Goal: Task Accomplishment & Management: Manage account settings

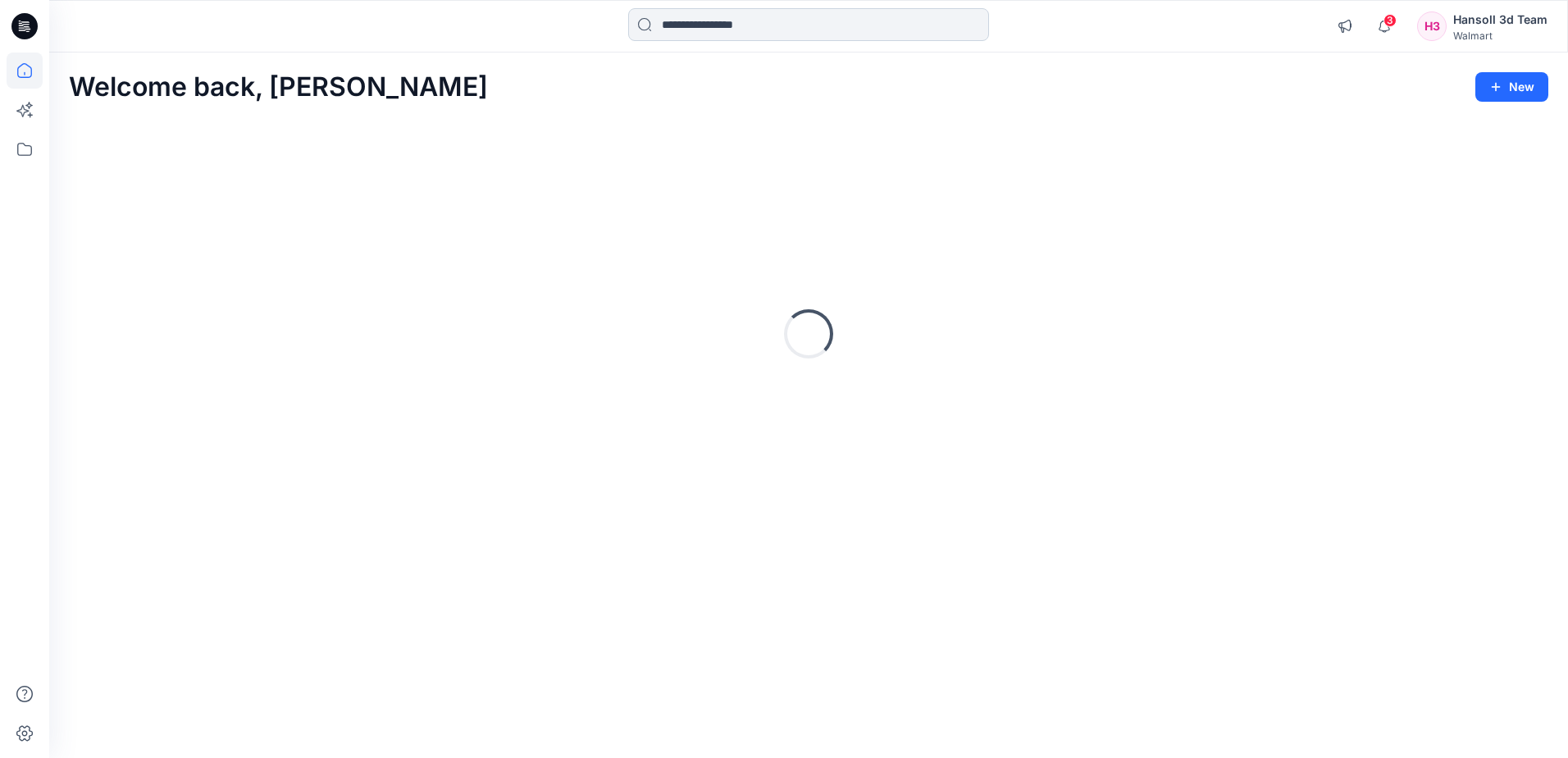
click at [684, 33] on input at bounding box center [809, 24] width 361 height 32
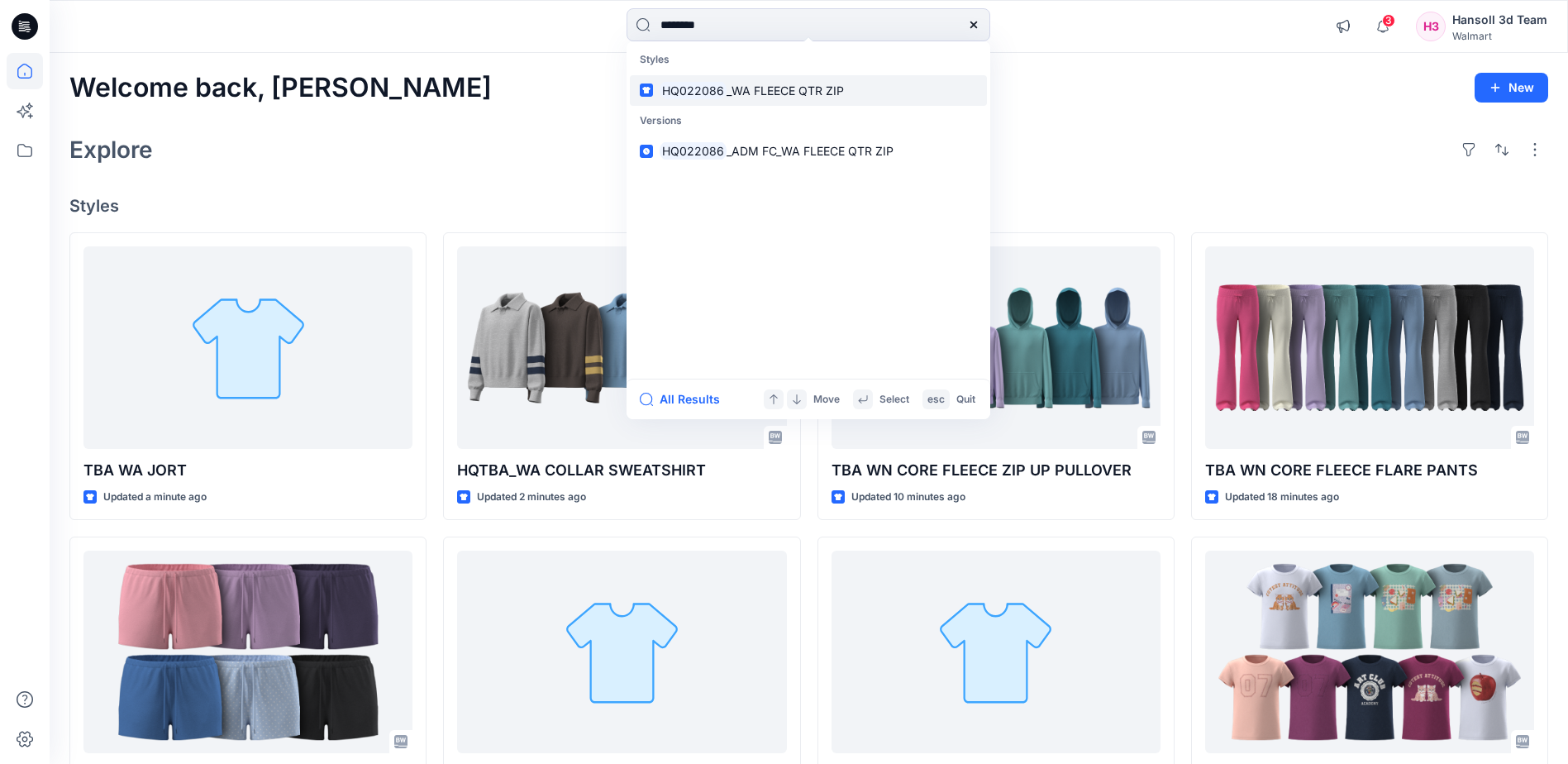
type input "********"
click at [772, 99] on link "HQ022086 _WA FLEECE QTR ZIP" at bounding box center [808, 90] width 357 height 31
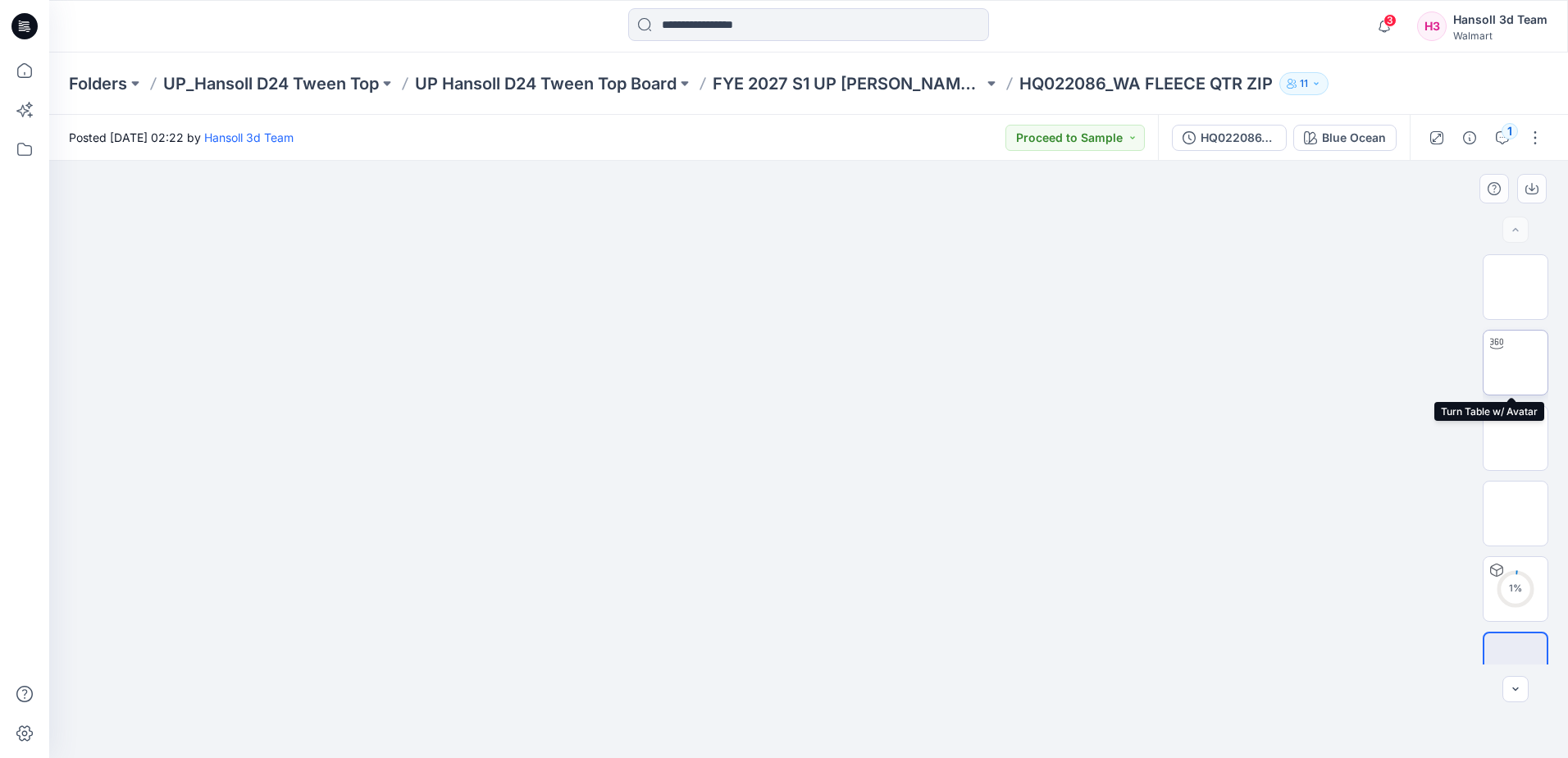
click at [1515, 363] on img at bounding box center [1515, 363] width 0 height 0
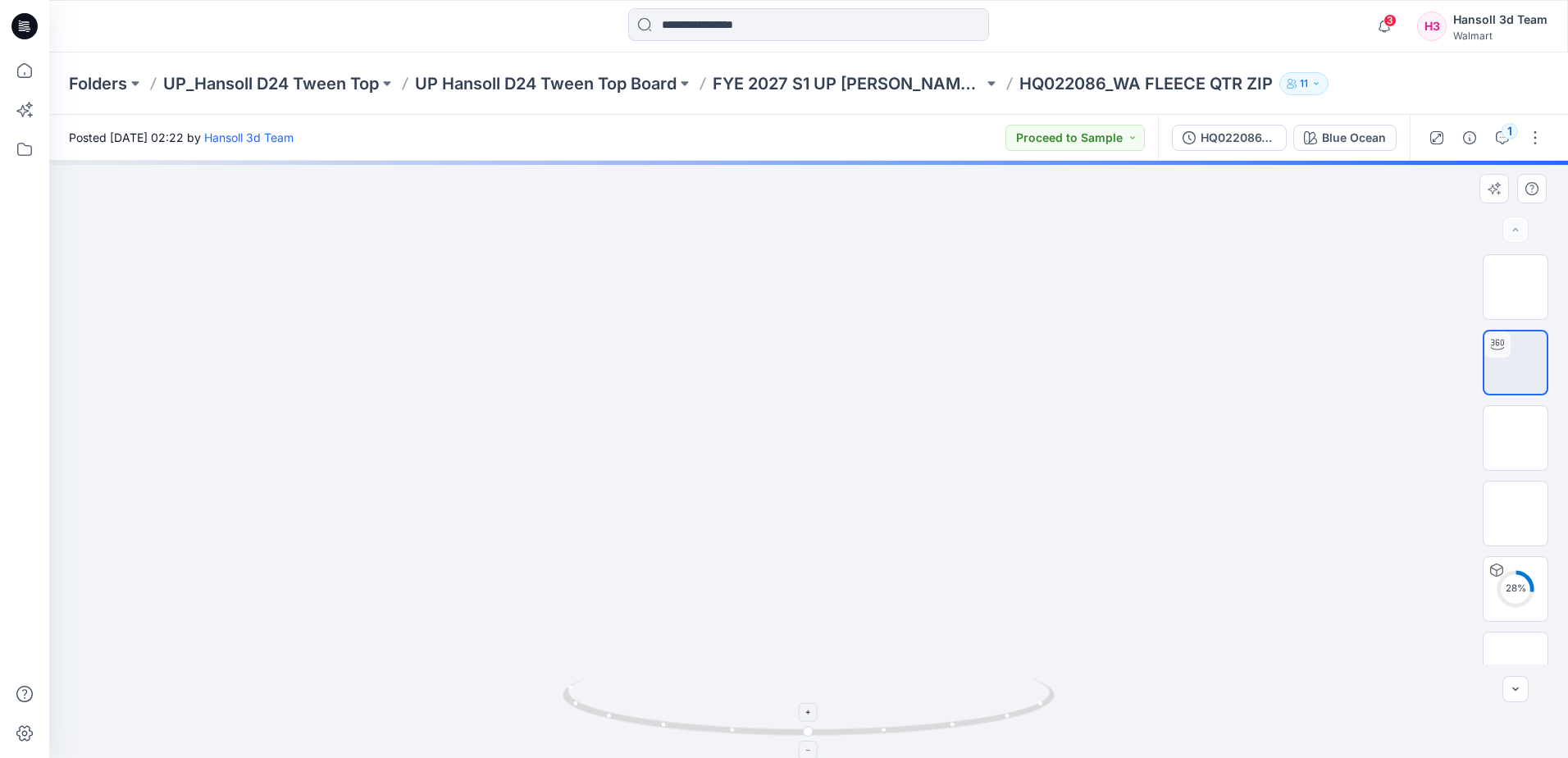
drag, startPoint x: 816, startPoint y: 450, endPoint x: 802, endPoint y: 724, distance: 274.4
click at [802, 723] on div at bounding box center [808, 458] width 1518 height 597
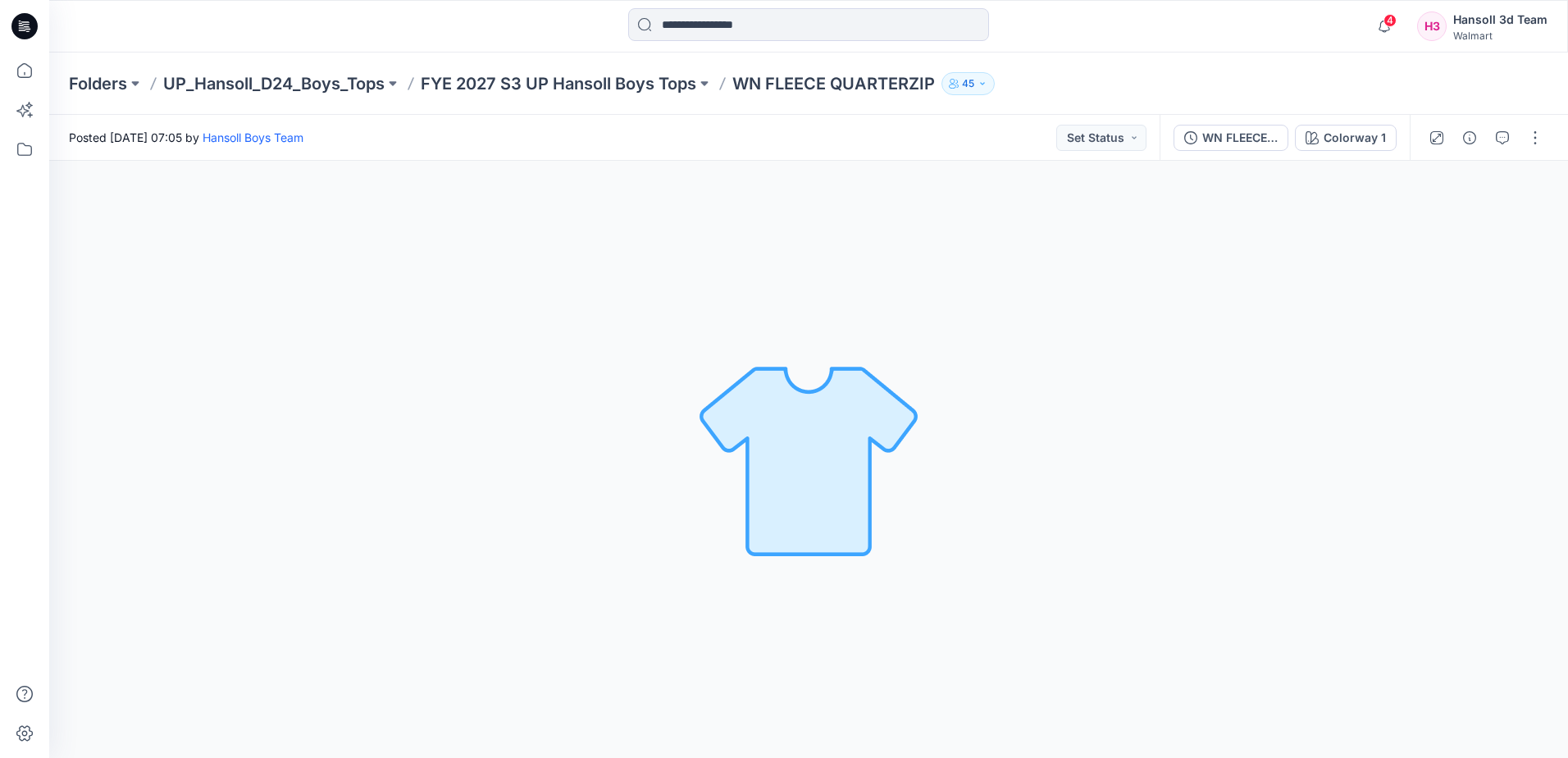
drag, startPoint x: 847, startPoint y: 302, endPoint x: 807, endPoint y: 287, distance: 42.7
click at [841, 299] on div "Colorway 1 Loading... Material Properties Loading..." at bounding box center [808, 458] width 1518 height 597
click at [126, 418] on div "Colorway 1 Loading... Material Properties Loading..." at bounding box center [808, 458] width 1518 height 597
drag, startPoint x: 733, startPoint y: 238, endPoint x: 47, endPoint y: 256, distance: 686.2
click at [727, 240] on div "Colorway 1 Loading... Material Properties Loading..." at bounding box center [808, 458] width 1518 height 597
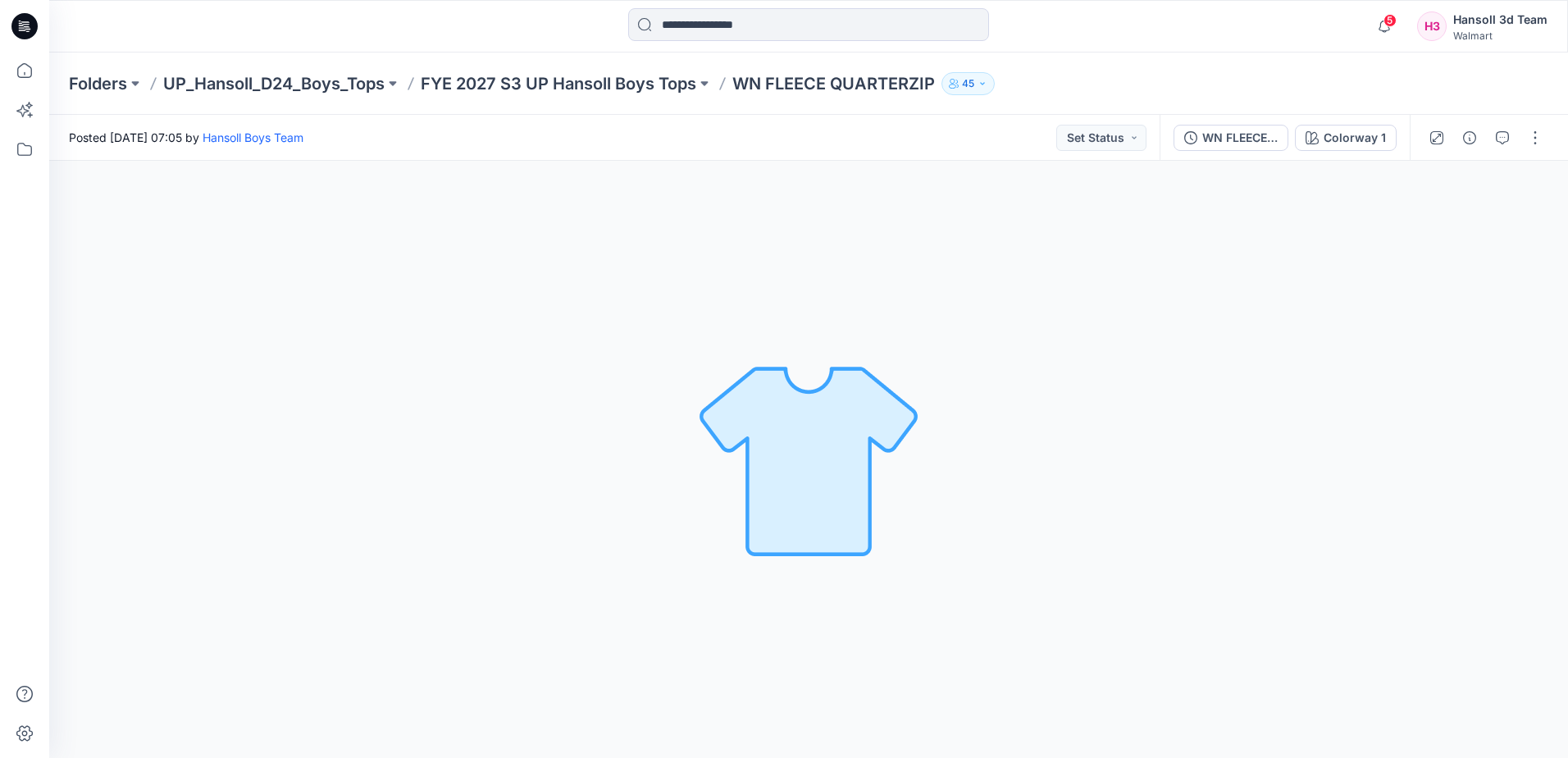
drag, startPoint x: 711, startPoint y: 485, endPoint x: 875, endPoint y: 613, distance: 208.0
click at [729, 498] on img at bounding box center [809, 459] width 230 height 230
click at [593, 85] on p "FYE 2027 S3 UP Hansoll Boys Tops" at bounding box center [558, 83] width 275 height 23
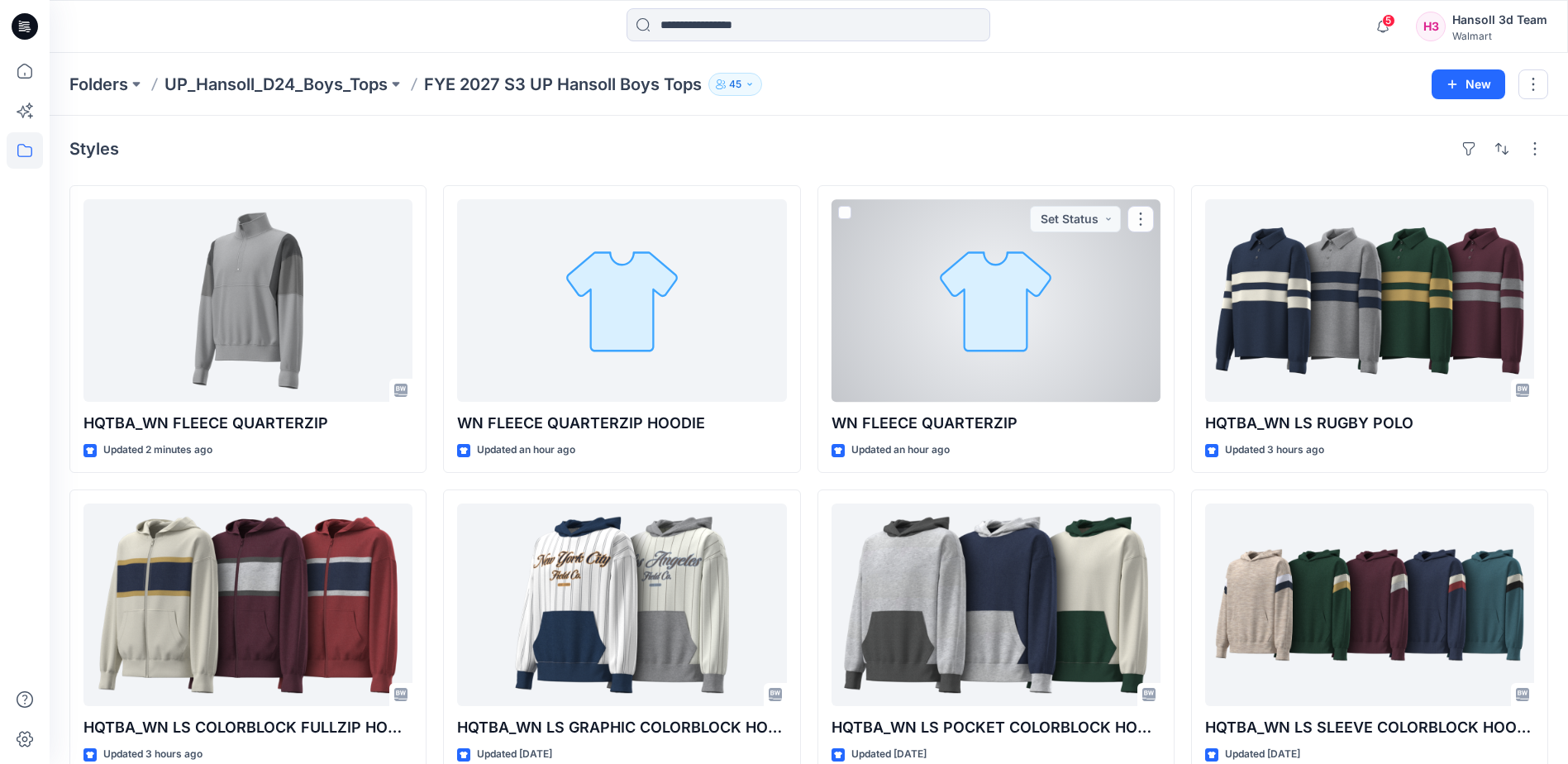
click at [949, 306] on div at bounding box center [996, 300] width 329 height 202
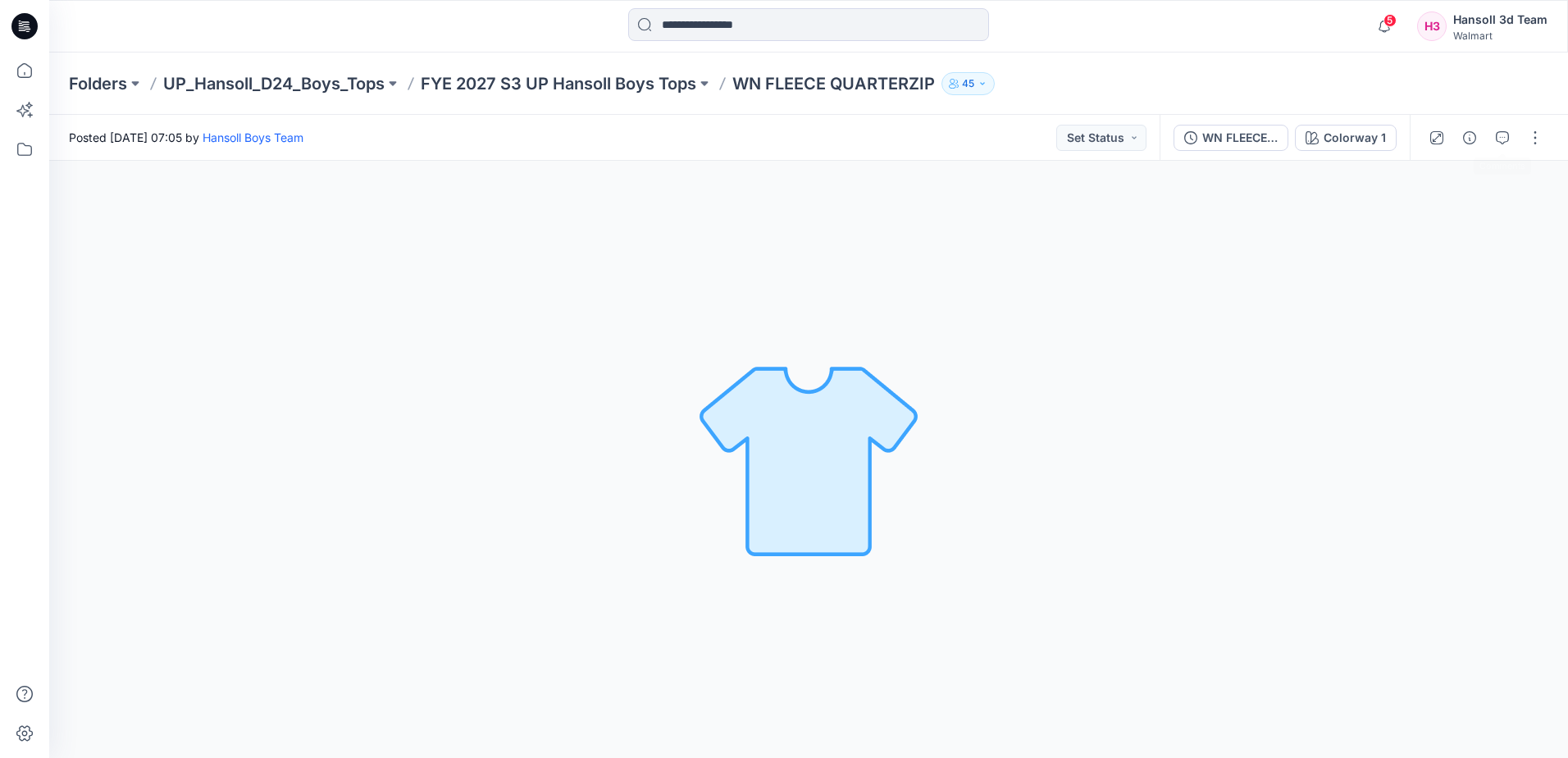
click at [1550, 131] on div at bounding box center [1485, 138] width 152 height 46
drag, startPoint x: 1534, startPoint y: 133, endPoint x: 1511, endPoint y: 137, distance: 23.3
click at [1533, 133] on button "button" at bounding box center [1535, 138] width 26 height 26
click at [1224, 136] on div "WN FLEECE QUARTERZIP" at bounding box center [1240, 138] width 75 height 18
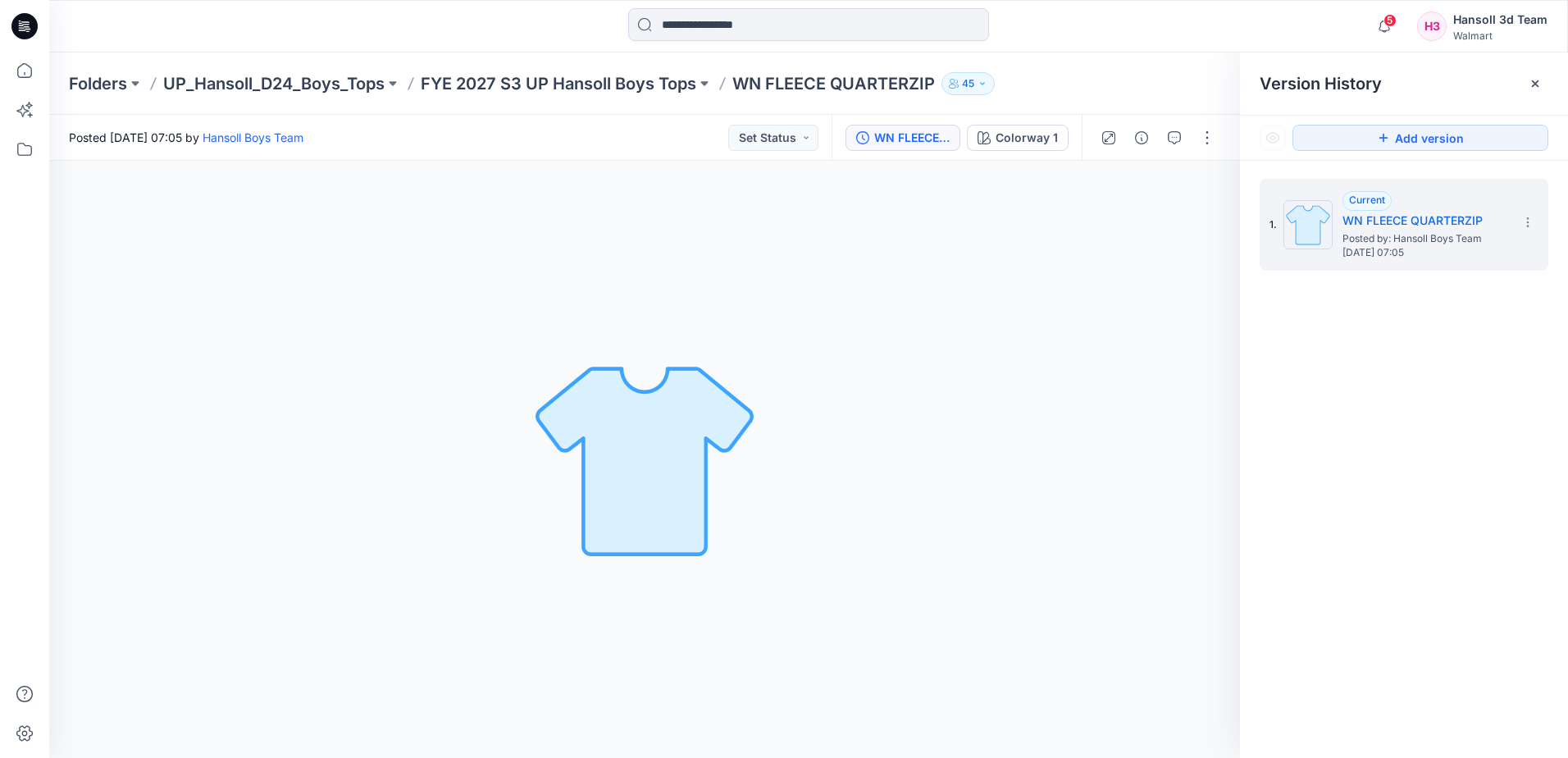
drag, startPoint x: 997, startPoint y: 248, endPoint x: 973, endPoint y: 184, distance: 68.4
click at [996, 248] on div "Colorway 1 Loading... Material Properties Loading..." at bounding box center [644, 458] width 1190 height 597
click at [1152, 70] on div "Folders UP_Hansoll_D24_Boys_Tops FYE 2027 S3 UP Hansoll Boys Tops WN FLEECE QUA…" at bounding box center [808, 83] width 1518 height 62
click at [1512, 224] on div "1. Current WN FLEECE QUARTERZIP Posted by: Hansoll Boys Team Tuesday, September…" at bounding box center [1403, 224] width 288 height 92
drag, startPoint x: 1512, startPoint y: 224, endPoint x: 1151, endPoint y: 210, distance: 361.3
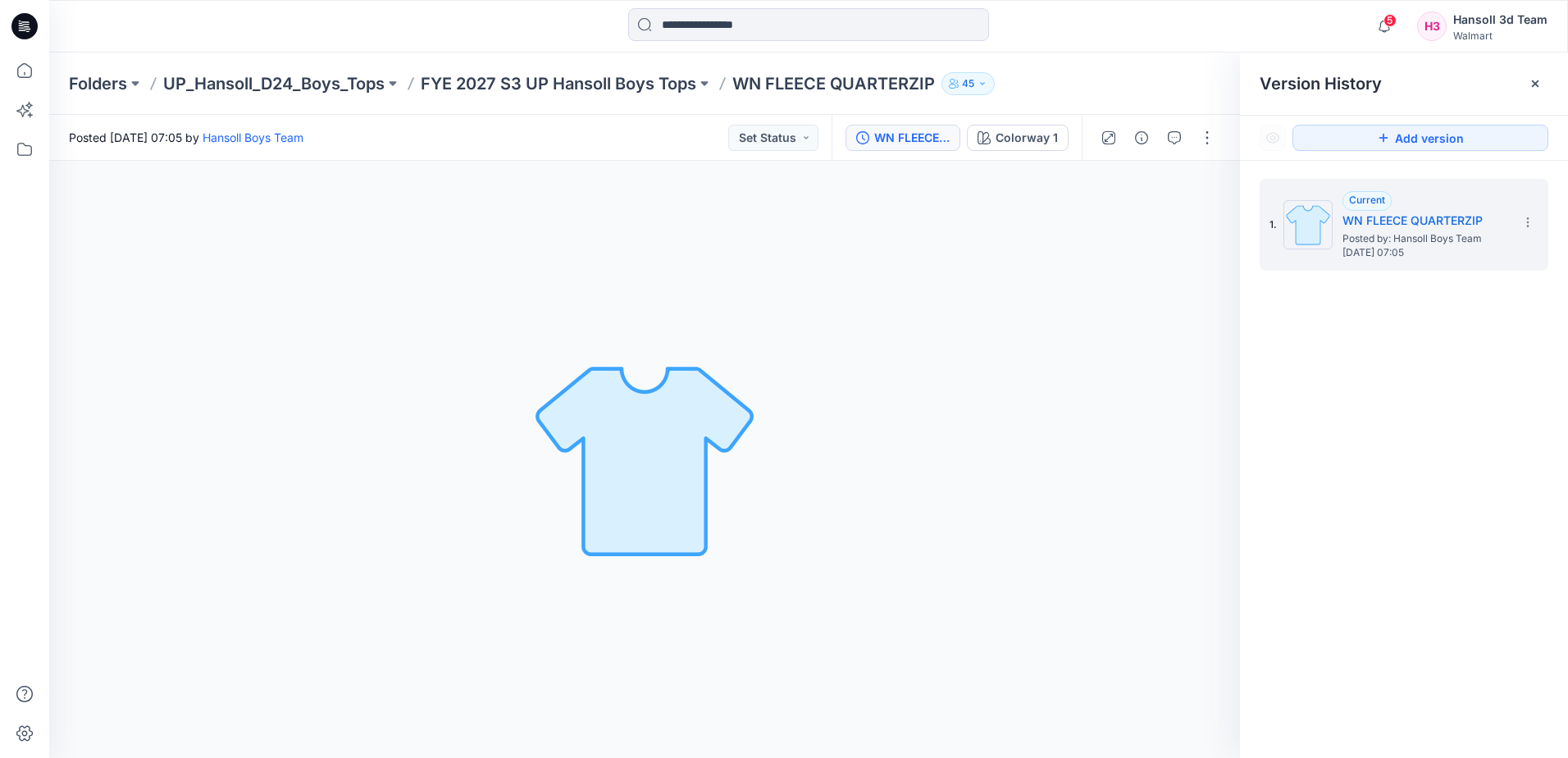
click at [1120, 216] on div "Colorway 1 Loading... Material Properties Loading..." at bounding box center [644, 458] width 1190 height 597
drag, startPoint x: 1170, startPoint y: 188, endPoint x: 1220, endPoint y: 167, distance: 54.2
click at [1175, 188] on div "Colorway 1 Loading... Material Properties Loading..." at bounding box center [644, 458] width 1190 height 597
click at [1212, 132] on button "button" at bounding box center [1207, 138] width 26 height 26
drag, startPoint x: 1101, startPoint y: 259, endPoint x: 878, endPoint y: 301, distance: 226.9
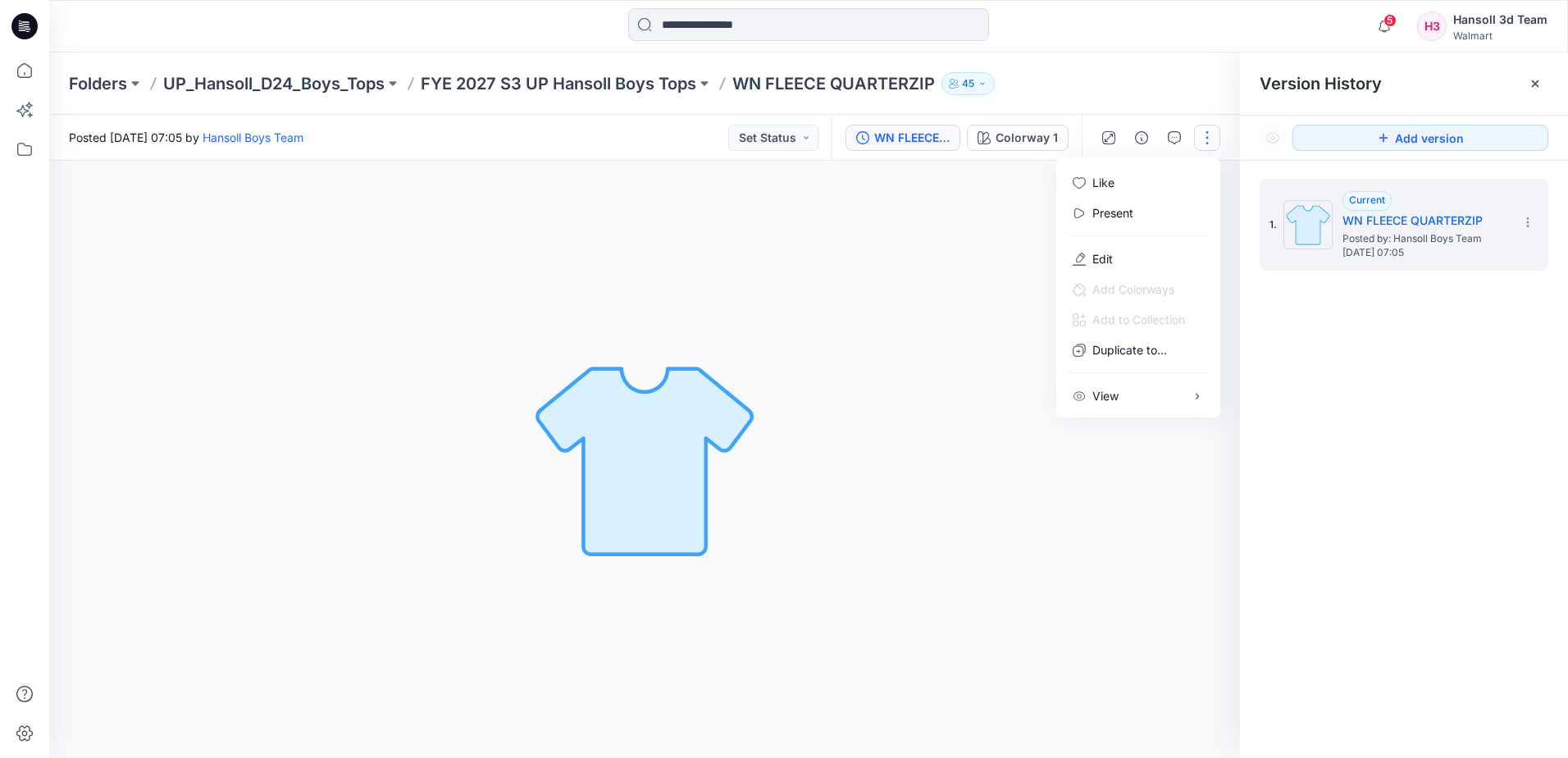
click at [1100, 259] on p "Edit" at bounding box center [1102, 259] width 20 height 18
click at [705, 327] on div "Colorway 1 Loading... Material Properties Loading..." at bounding box center [644, 458] width 1190 height 597
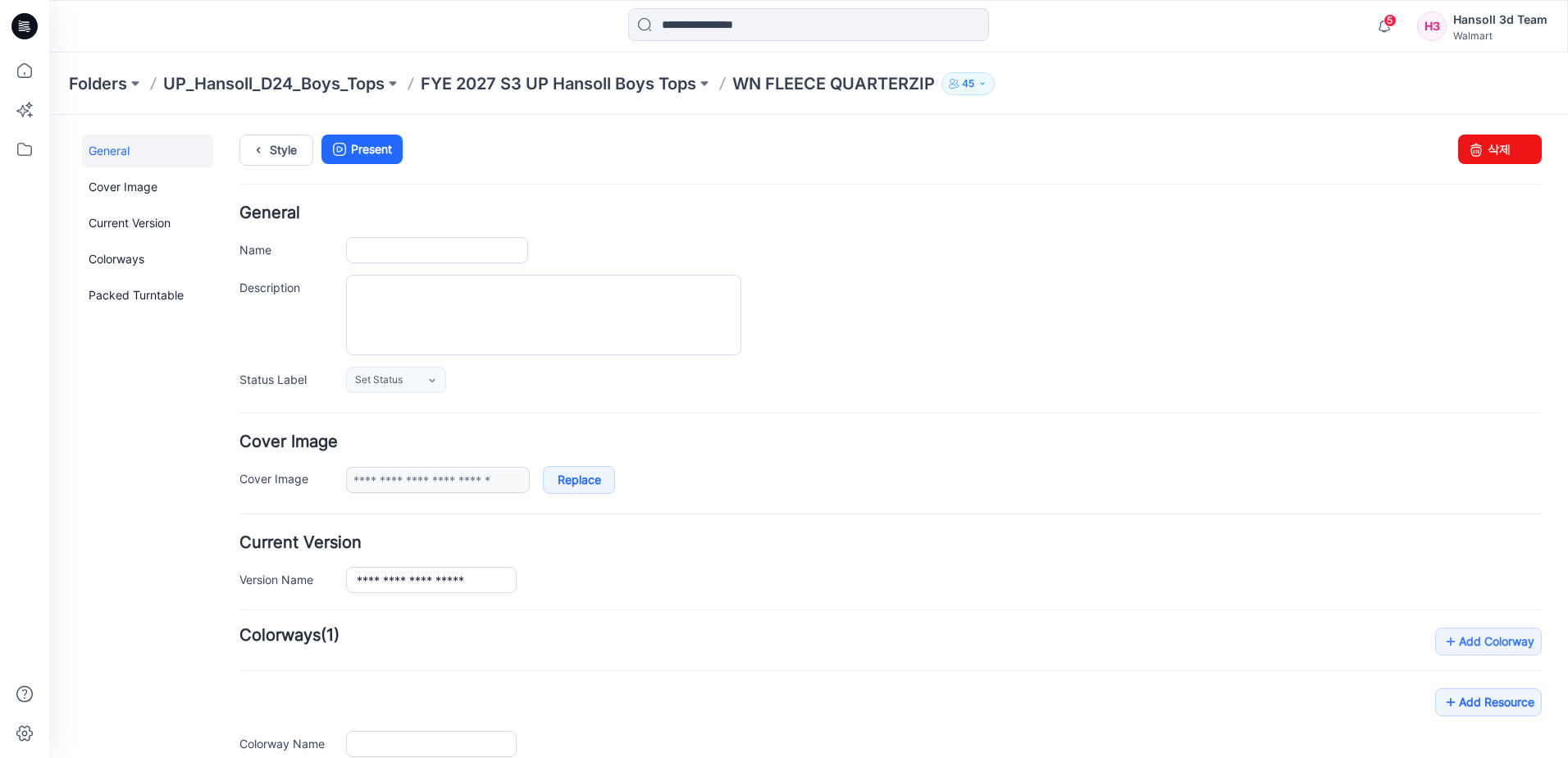
type input "**********"
drag, startPoint x: 355, startPoint y: 251, endPoint x: 569, endPoint y: 235, distance: 214.6
click at [310, 250] on div "**********" at bounding box center [890, 251] width 1302 height 26
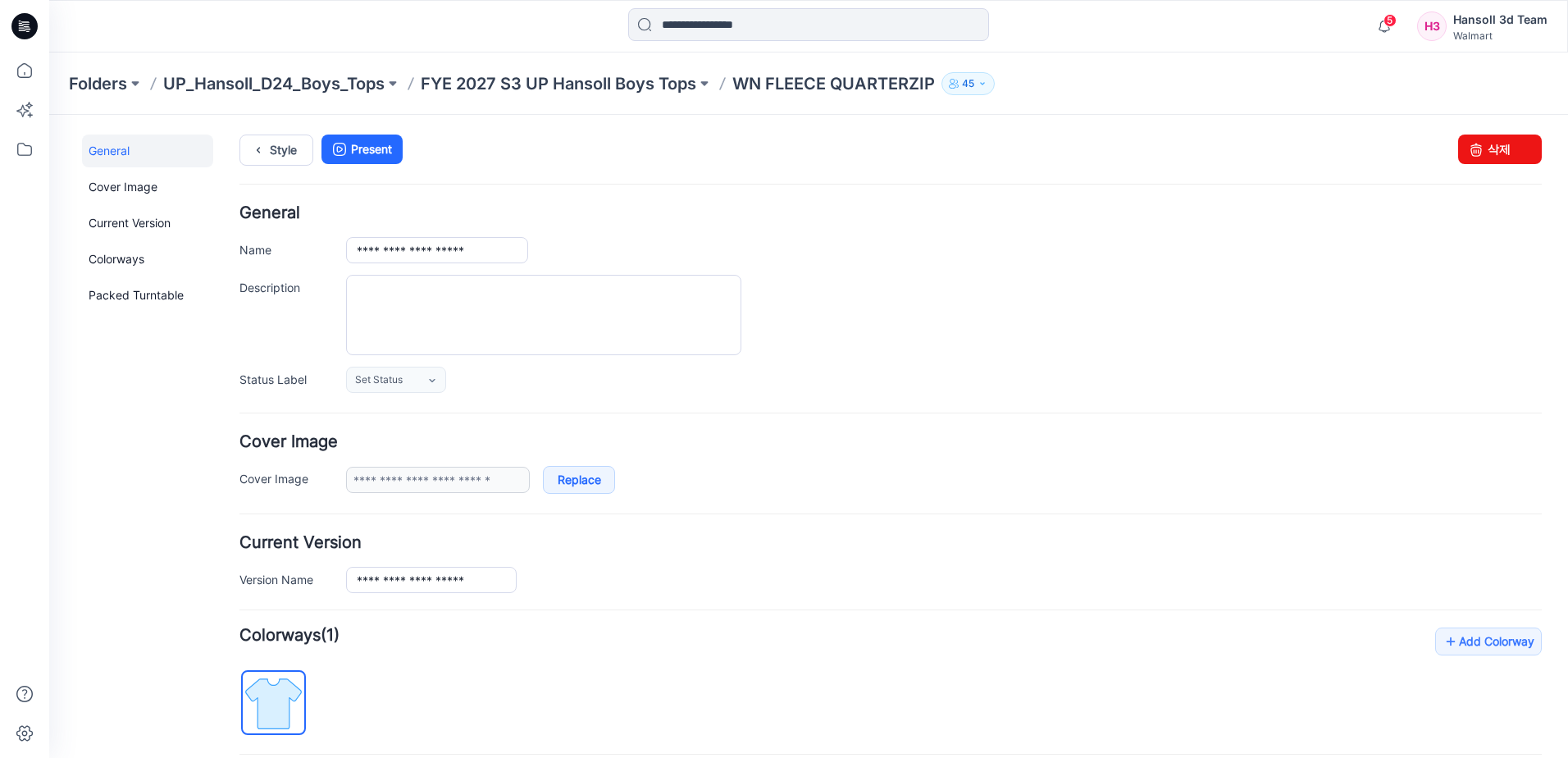
click at [757, 220] on h4 "General" at bounding box center [890, 213] width 1302 height 16
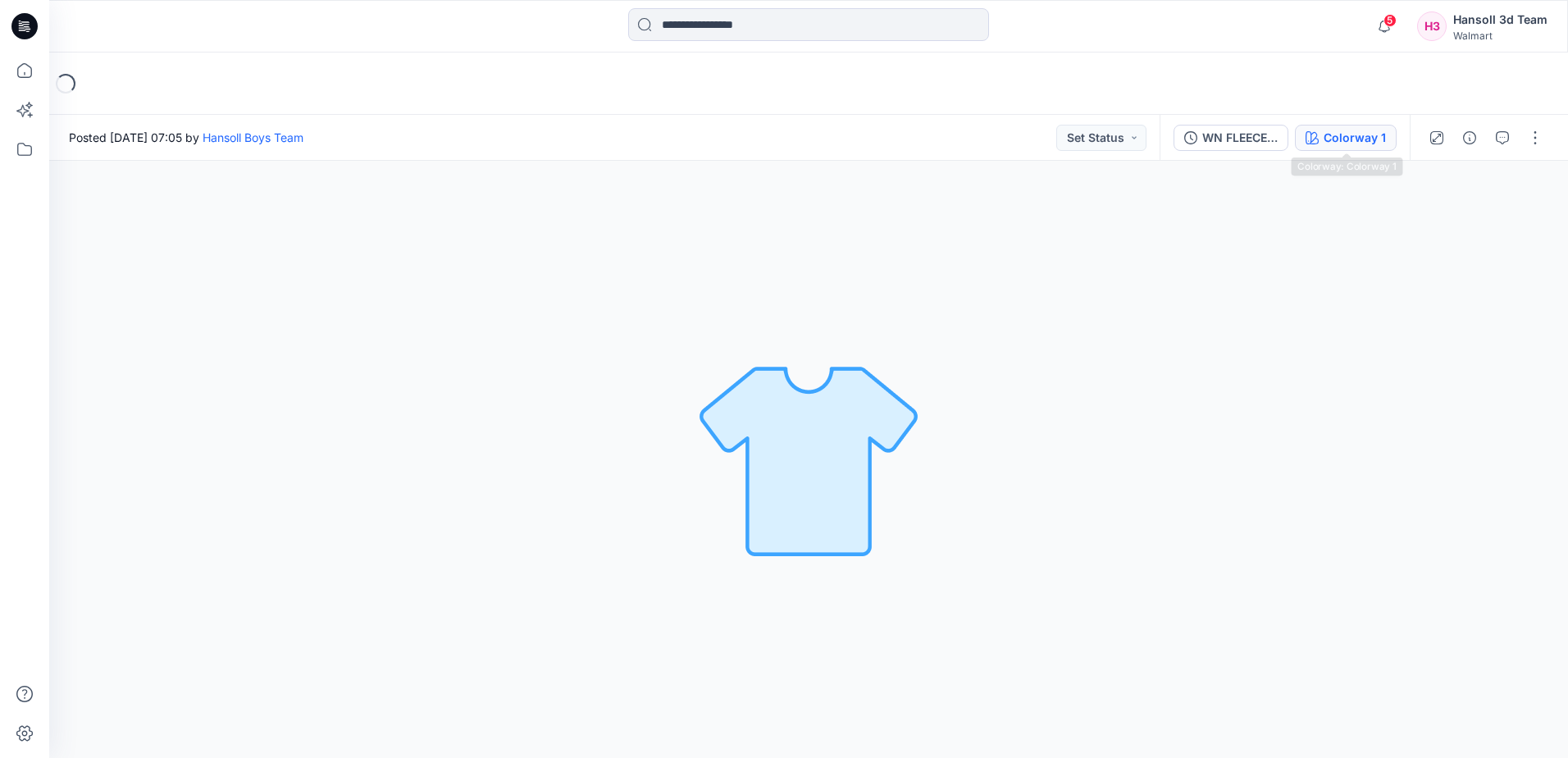
click at [1354, 138] on div "Colorway 1" at bounding box center [1354, 138] width 62 height 18
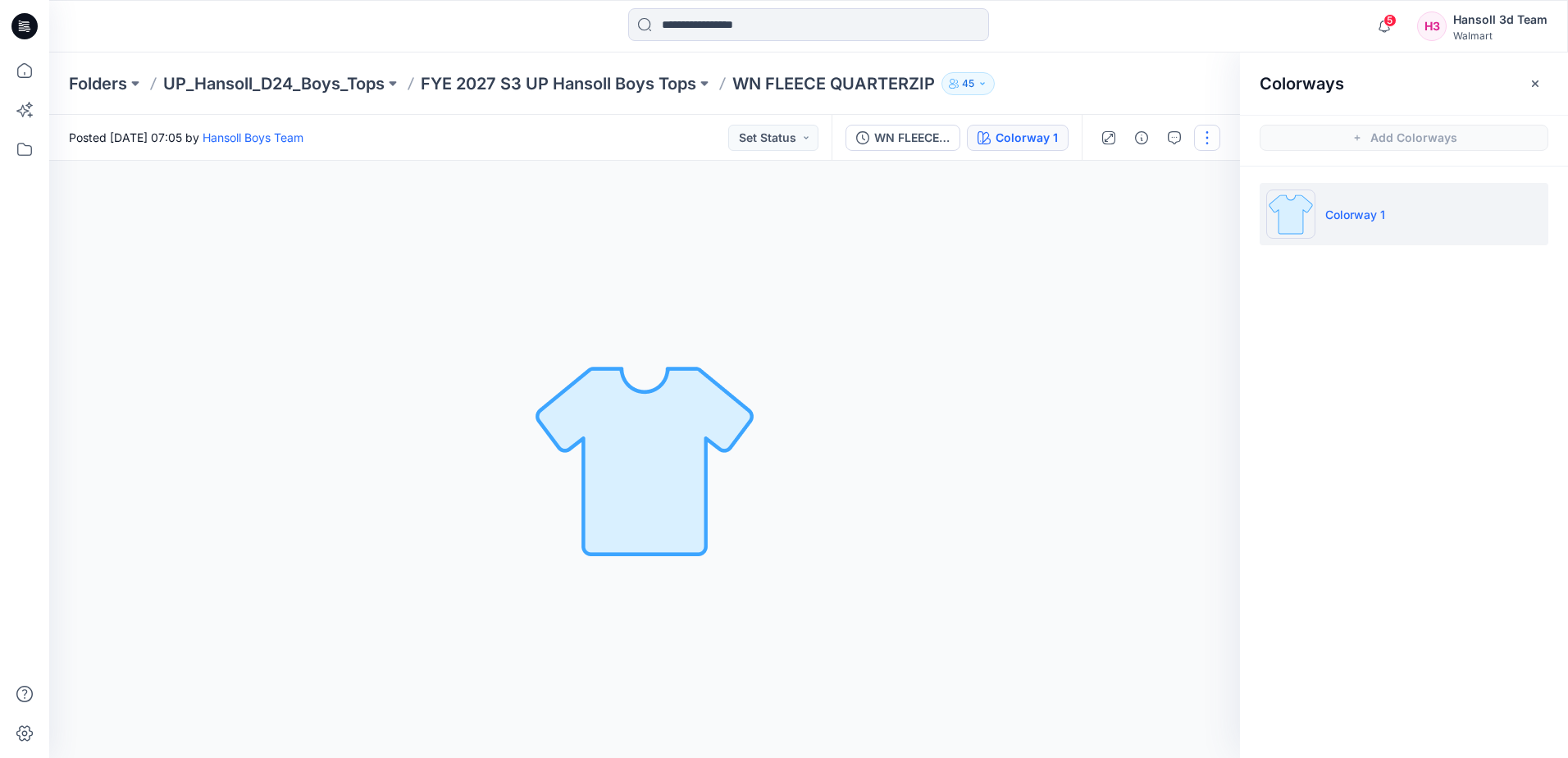
click at [1211, 138] on button "button" at bounding box center [1207, 138] width 26 height 26
click at [1130, 257] on button "Edit" at bounding box center [1138, 259] width 151 height 31
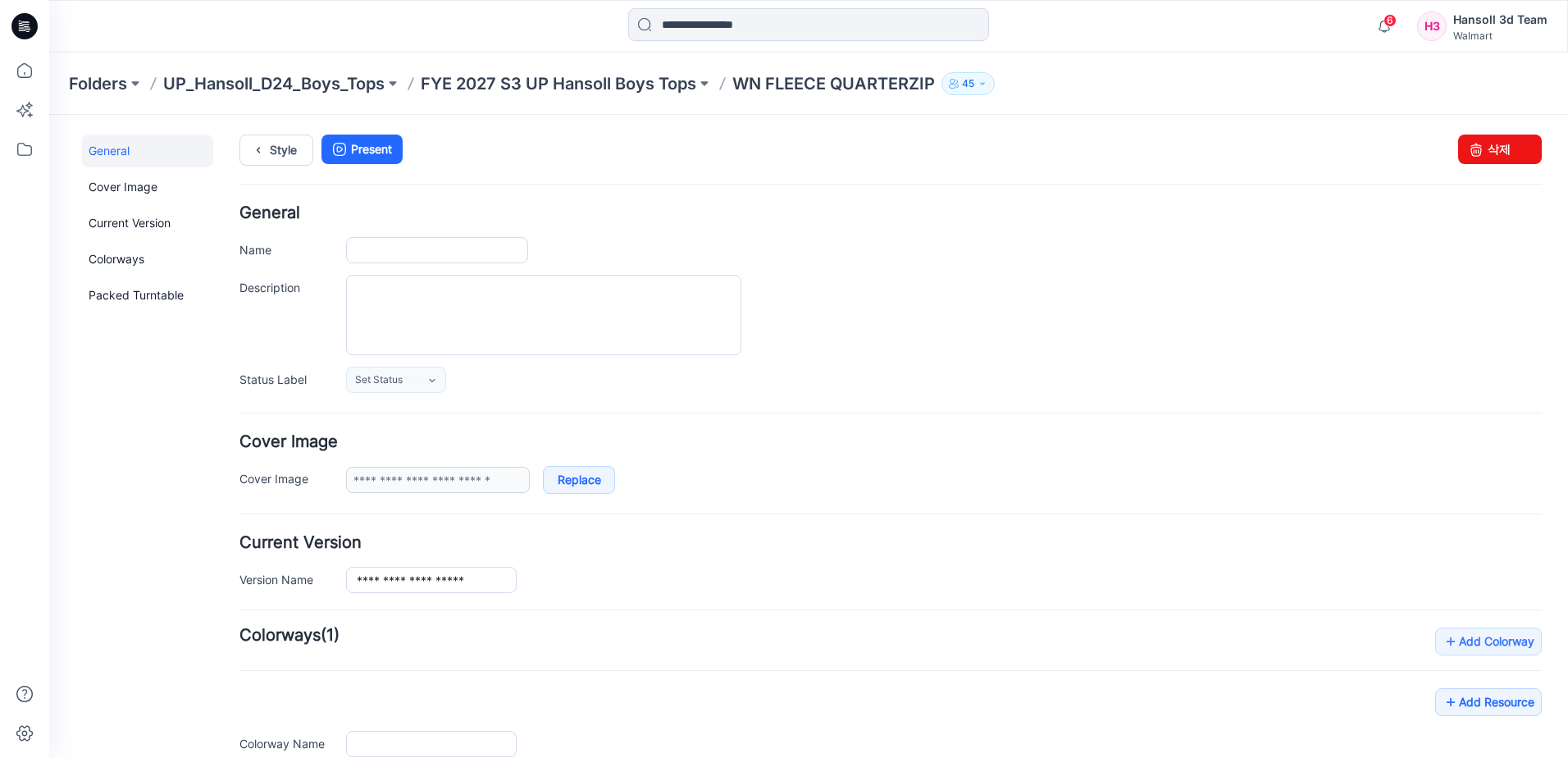
type input "**********"
click at [1501, 158] on link "삭제" at bounding box center [1499, 150] width 83 height 30
drag, startPoint x: 844, startPoint y: 148, endPoint x: 802, endPoint y: 130, distance: 45.7
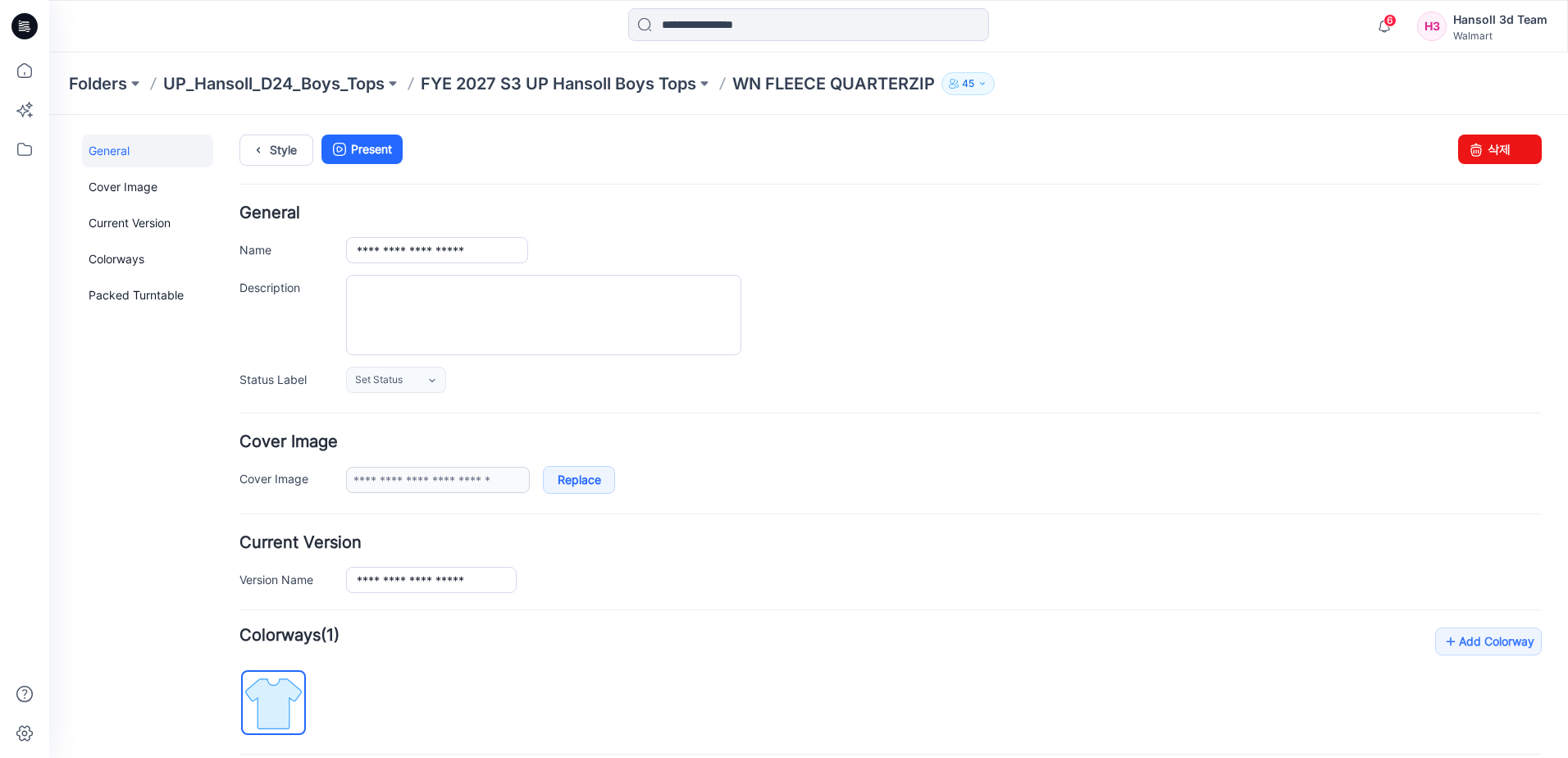
click at [840, 147] on ul "Style Present" at bounding box center [890, 150] width 1302 height 30
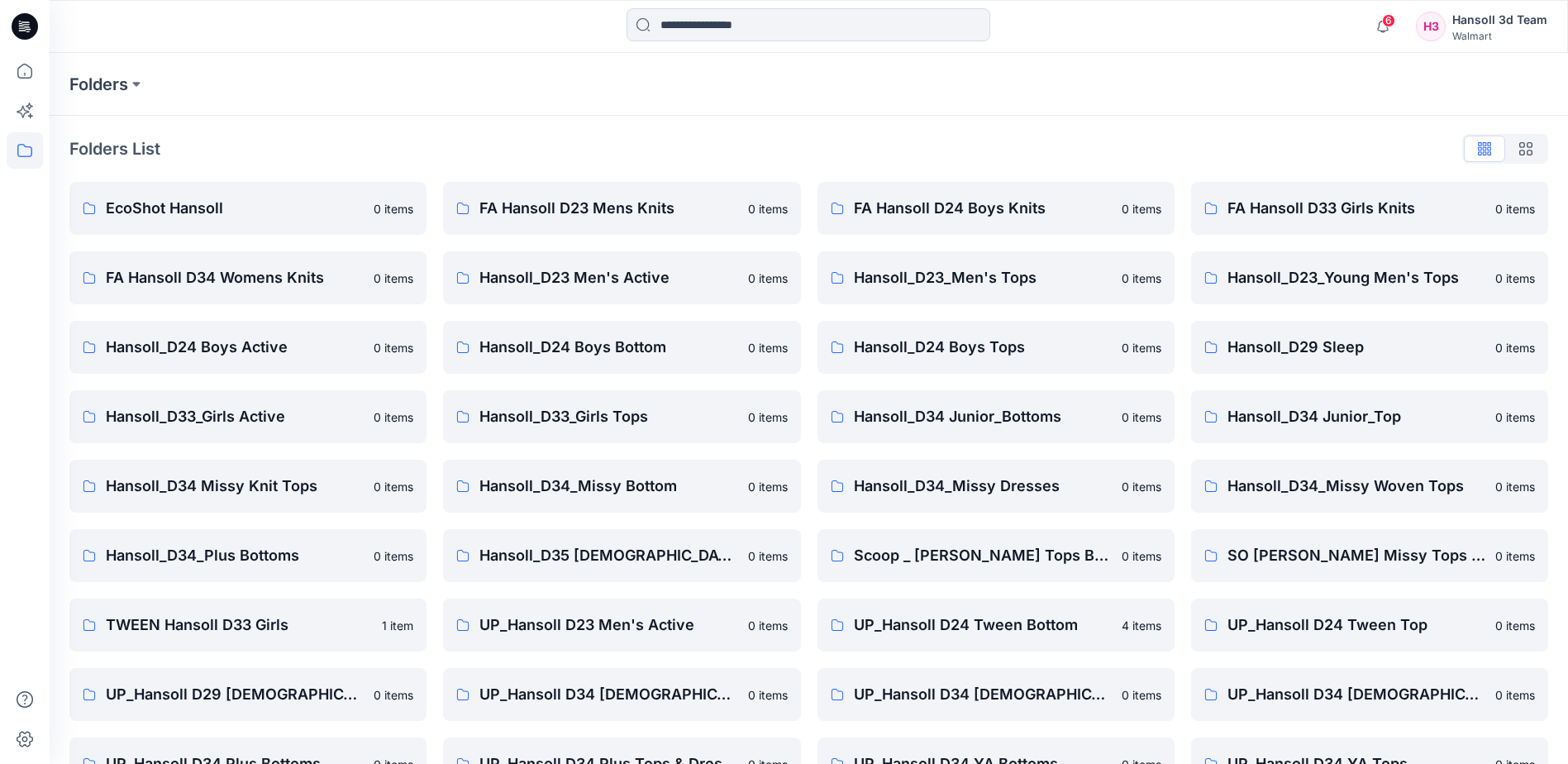
drag, startPoint x: 635, startPoint y: 154, endPoint x: 633, endPoint y: 142, distance: 12.2
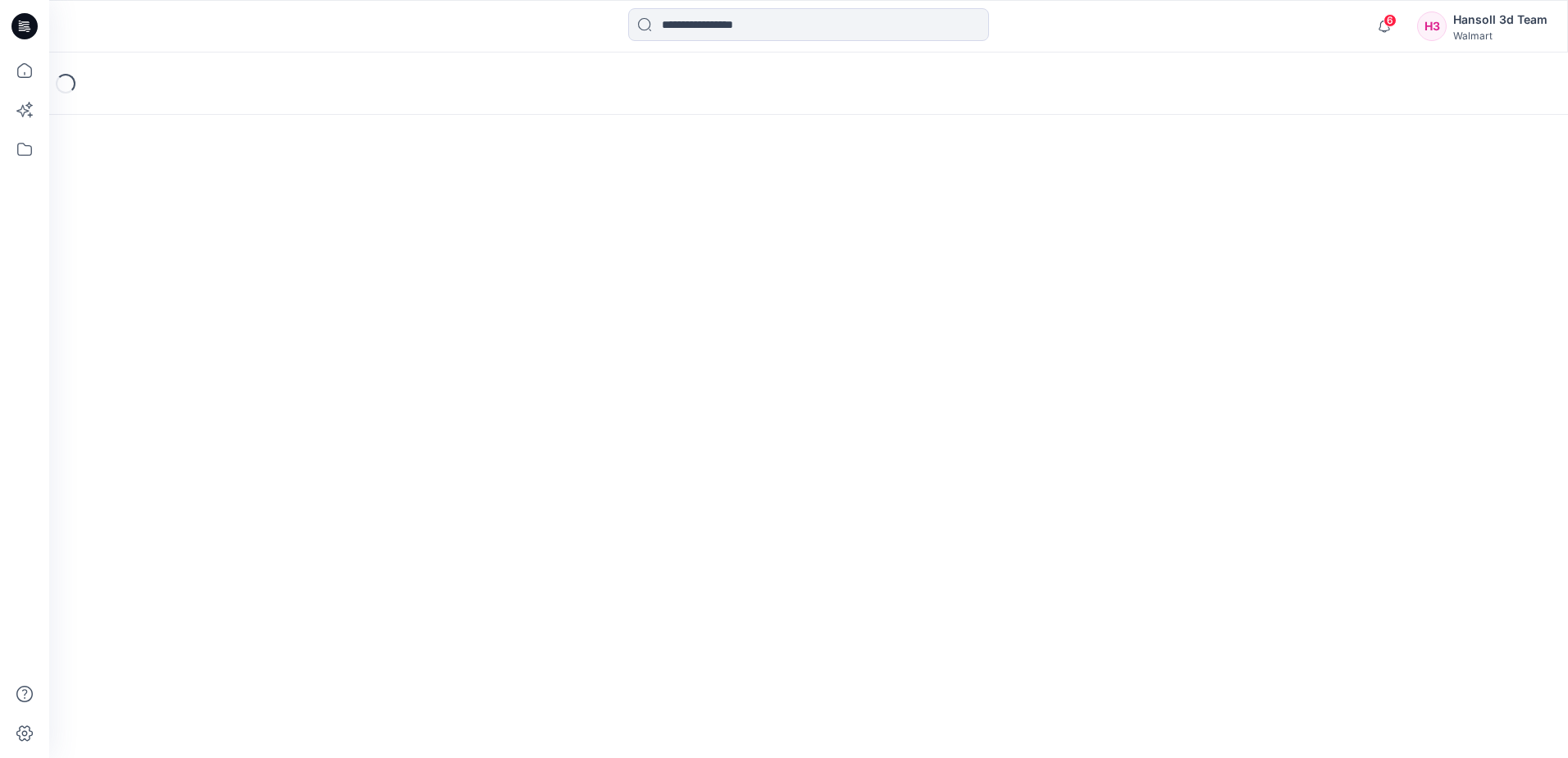
click at [23, 31] on icon at bounding box center [23, 30] width 7 height 1
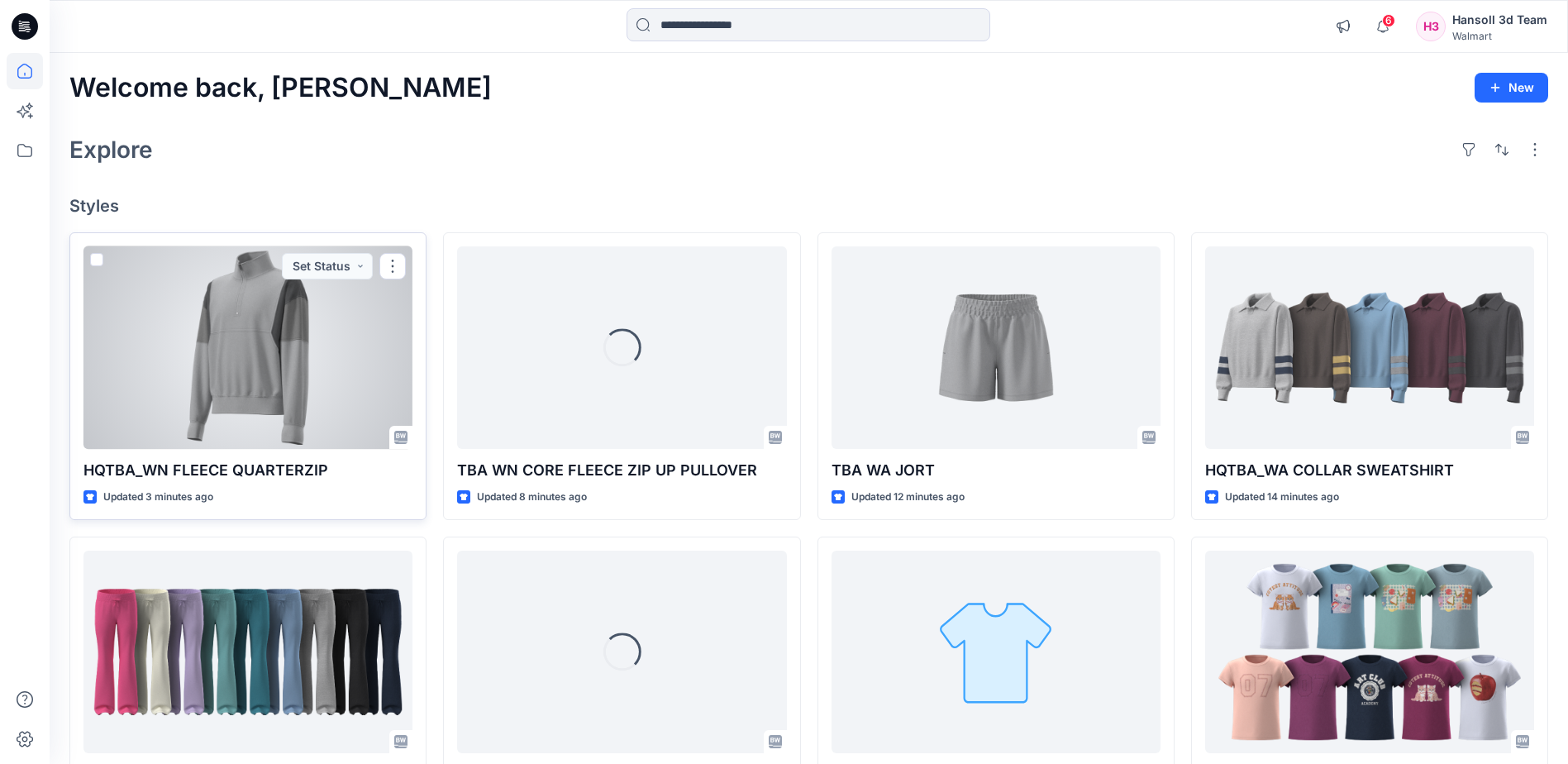
click at [264, 348] on div at bounding box center [248, 347] width 329 height 202
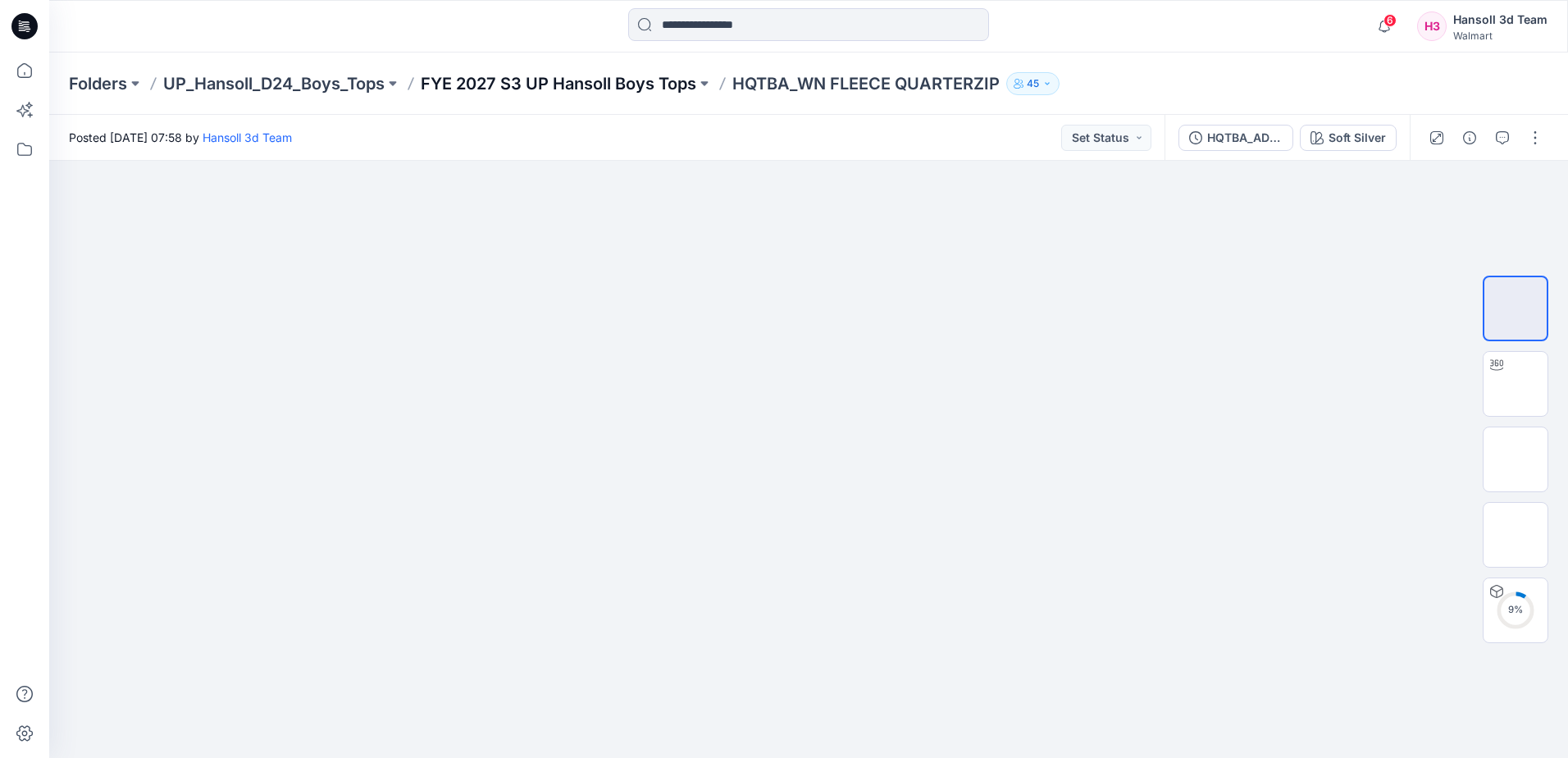
click at [591, 88] on p "FYE 2027 S3 UP Hansoll Boys Tops" at bounding box center [558, 83] width 275 height 23
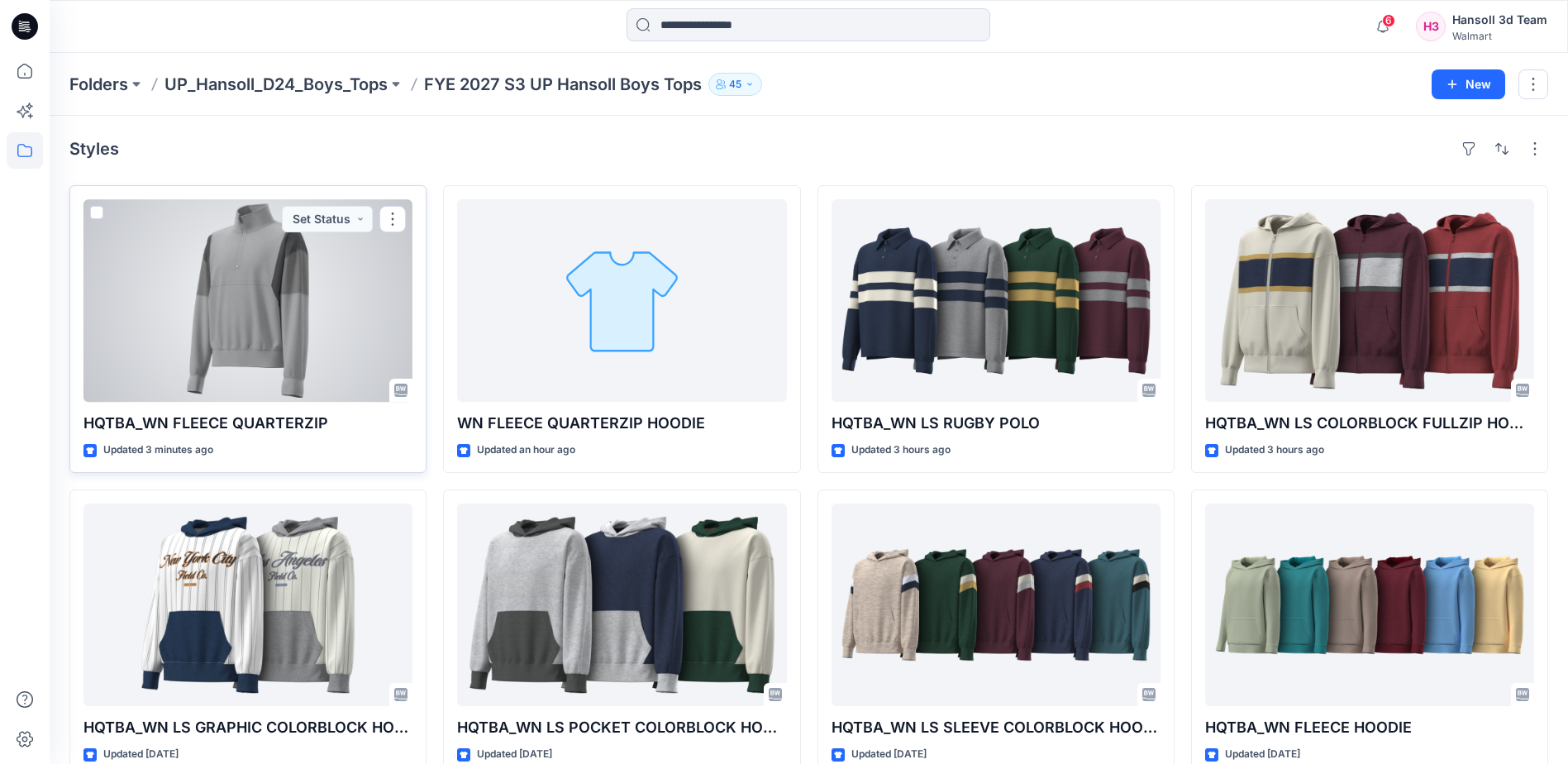
click at [271, 342] on div at bounding box center [248, 300] width 329 height 202
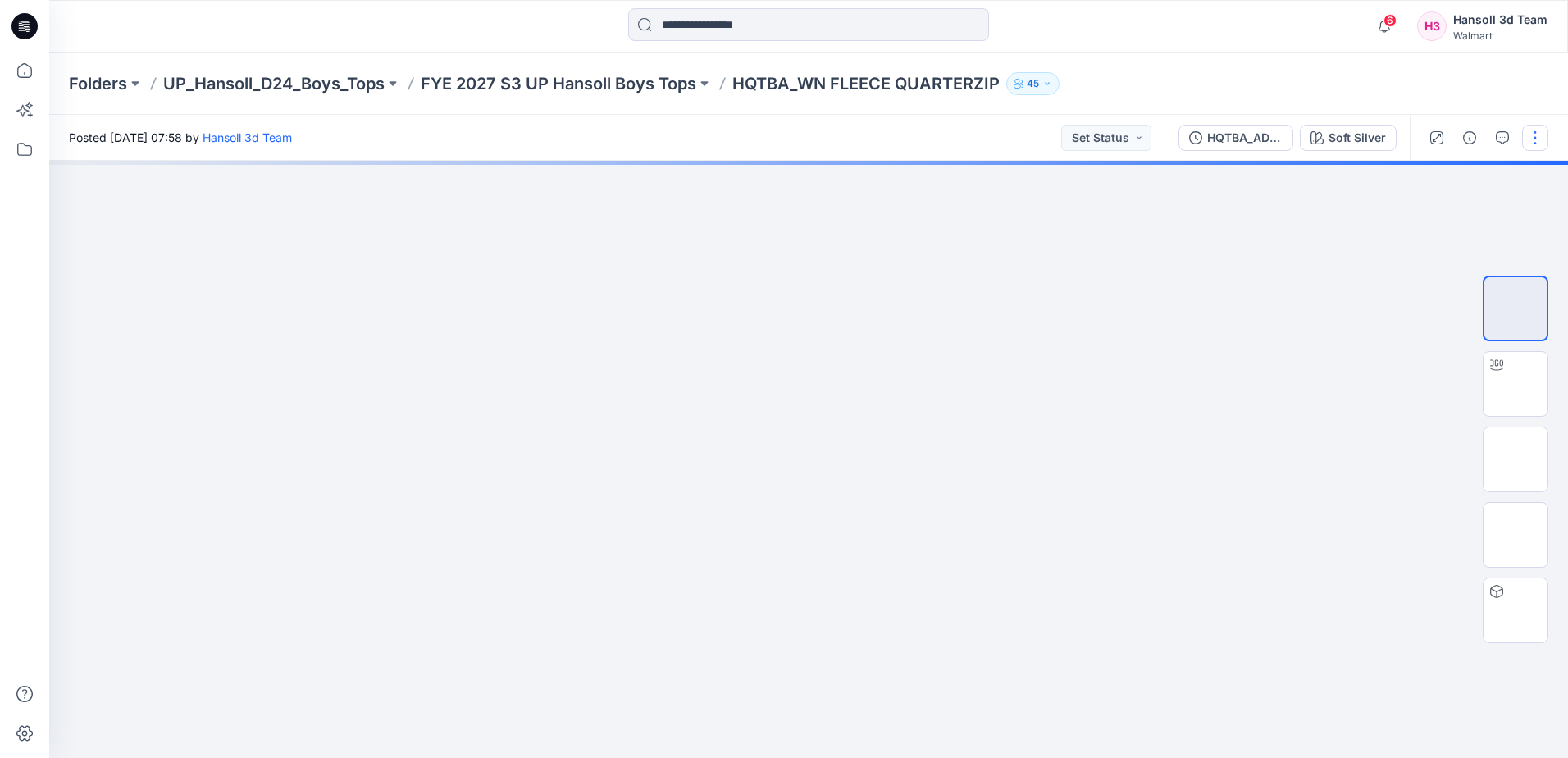
click at [1543, 144] on button "button" at bounding box center [1535, 138] width 26 height 26
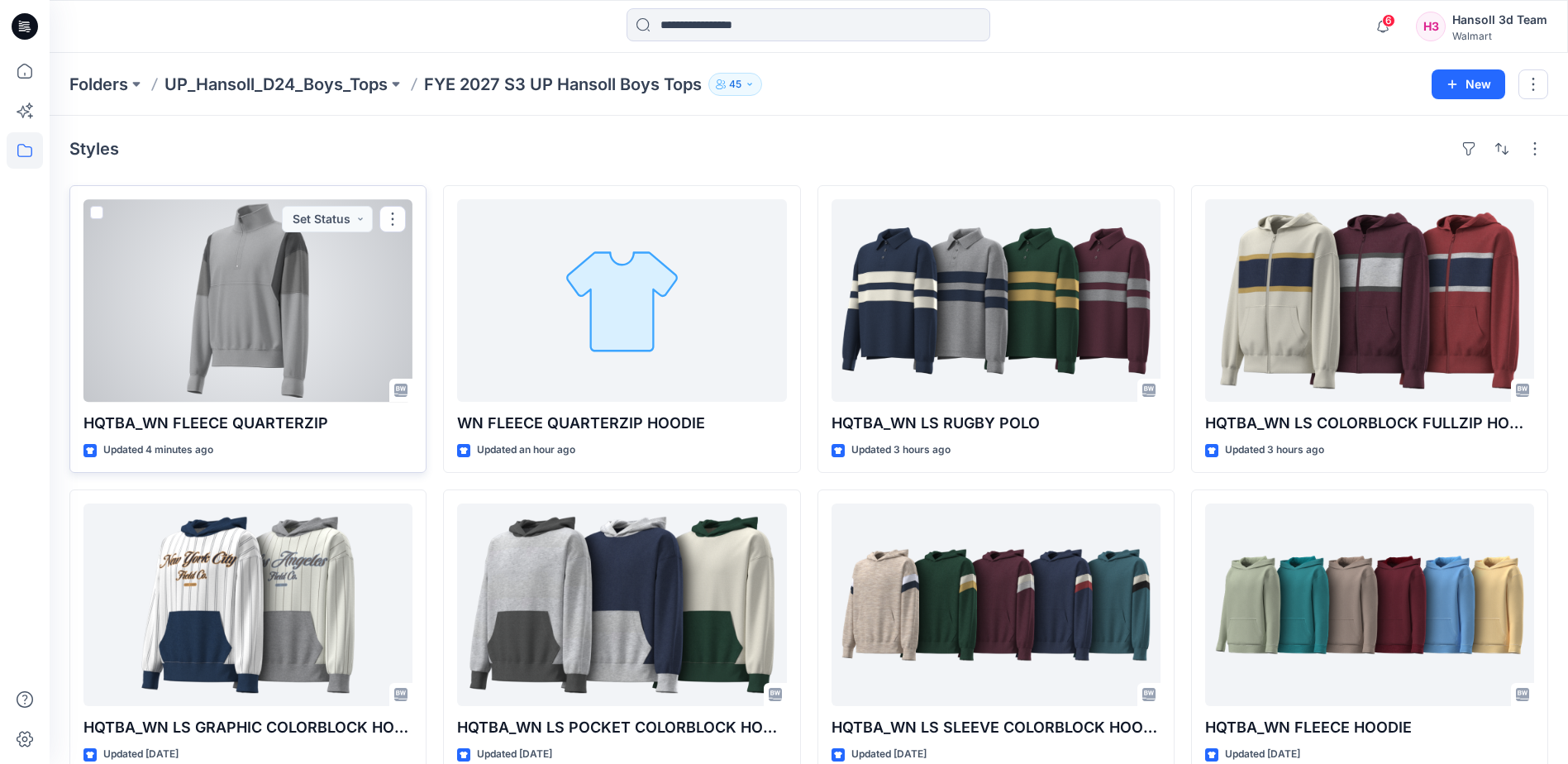
click at [255, 352] on div at bounding box center [248, 300] width 329 height 202
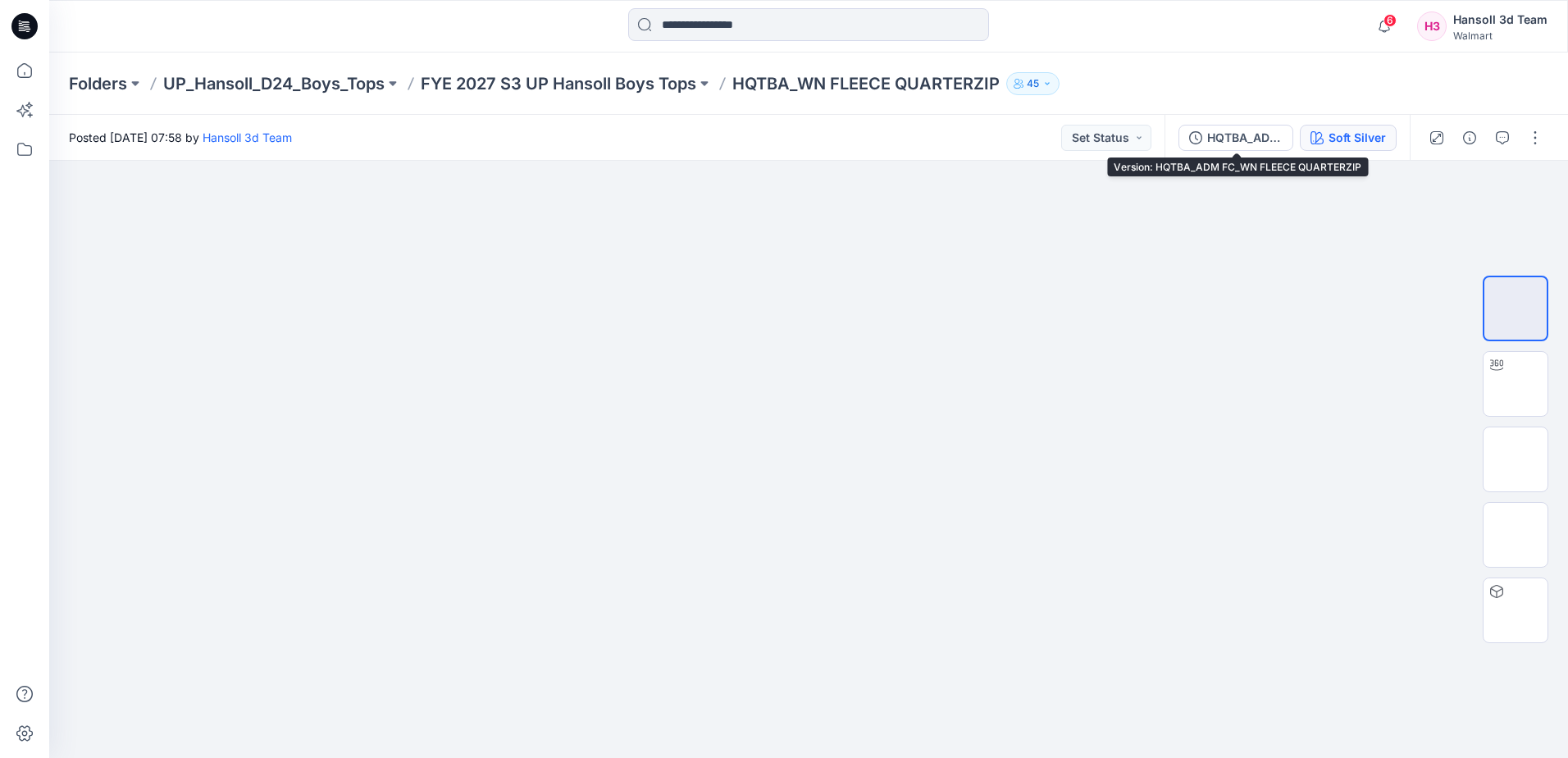
click at [1354, 127] on button "Soft Silver" at bounding box center [1348, 138] width 96 height 26
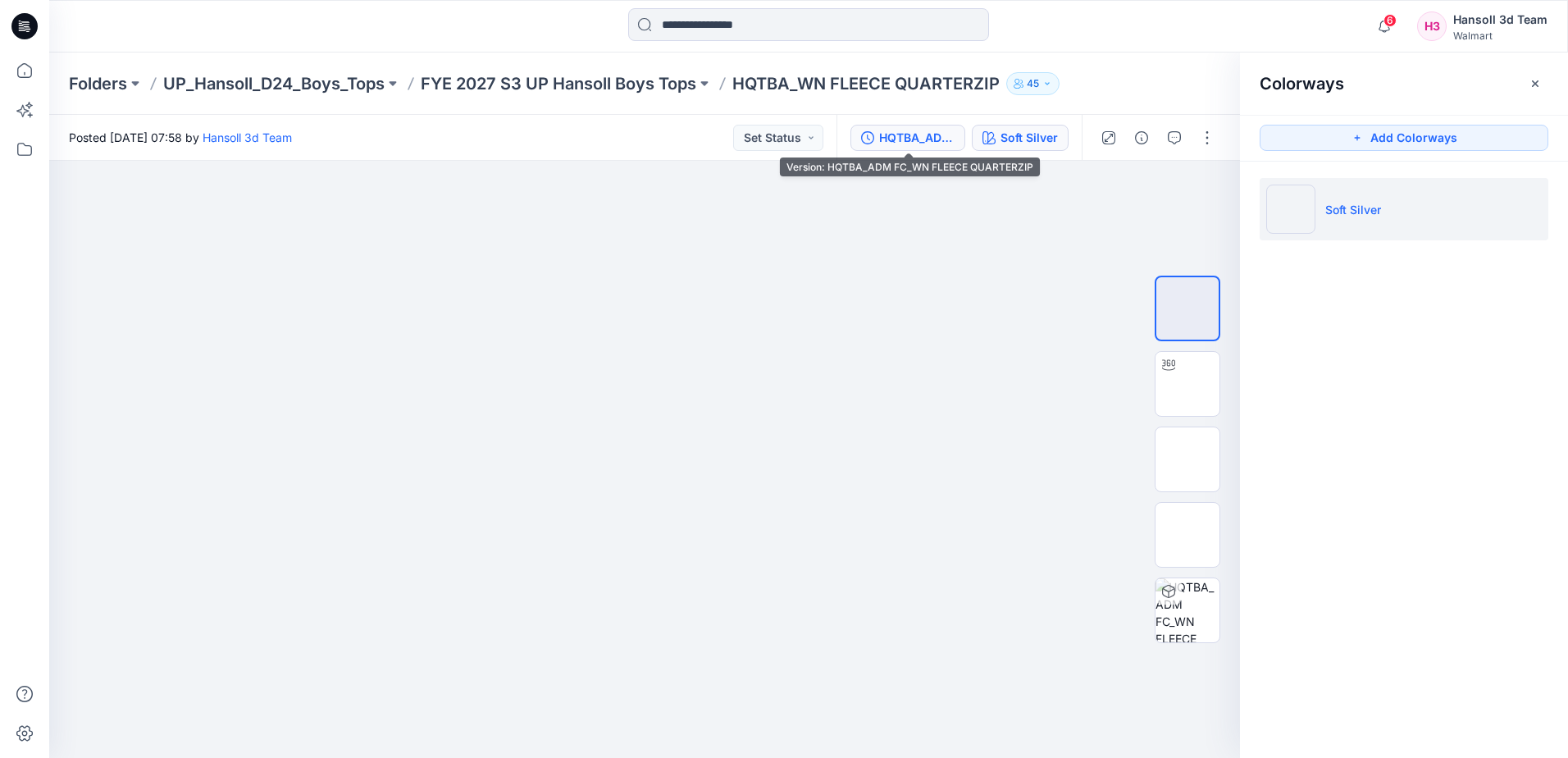
drag, startPoint x: 869, startPoint y: 125, endPoint x: 980, endPoint y: 195, distance: 131.2
click at [870, 125] on button "HQTBA_ADM FC_WN FLEECE QUARTERZIP" at bounding box center [908, 138] width 115 height 26
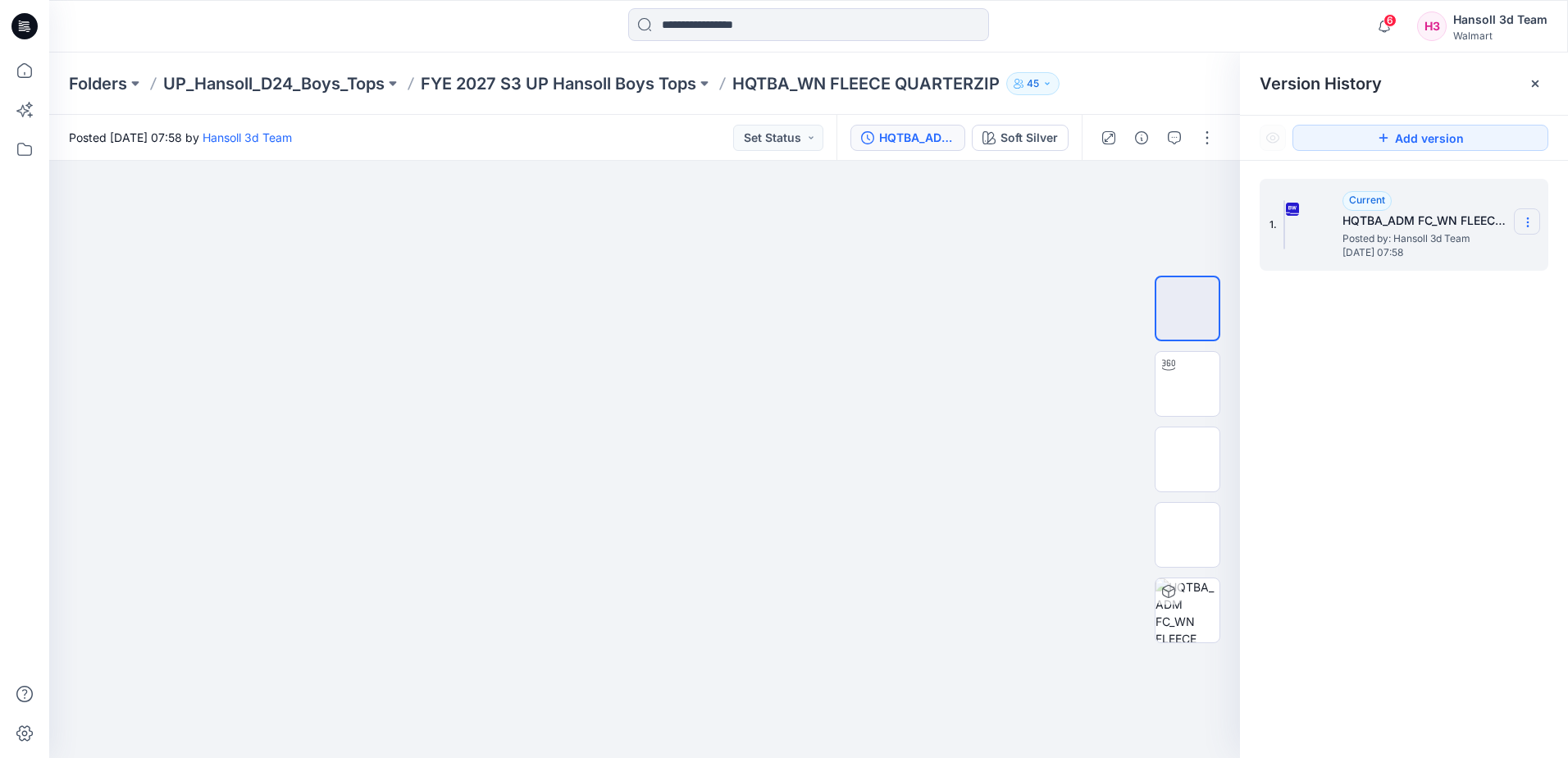
click at [1533, 222] on icon at bounding box center [1527, 222] width 13 height 13
click at [1412, 322] on span "Rename Version" at bounding box center [1419, 320] width 86 height 19
click at [1393, 224] on input "**********" at bounding box center [1446, 220] width 180 height 26
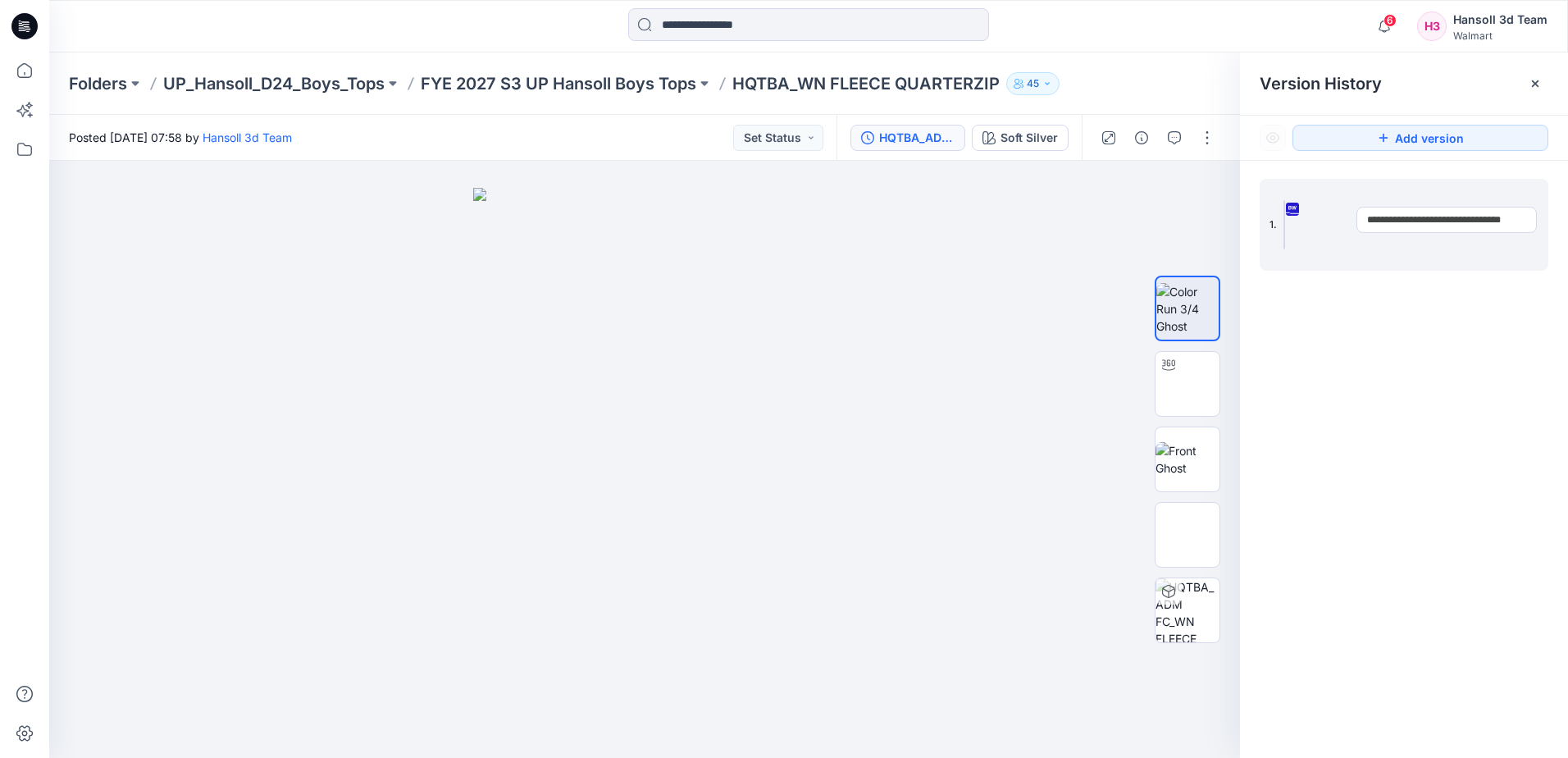
type input "**********"
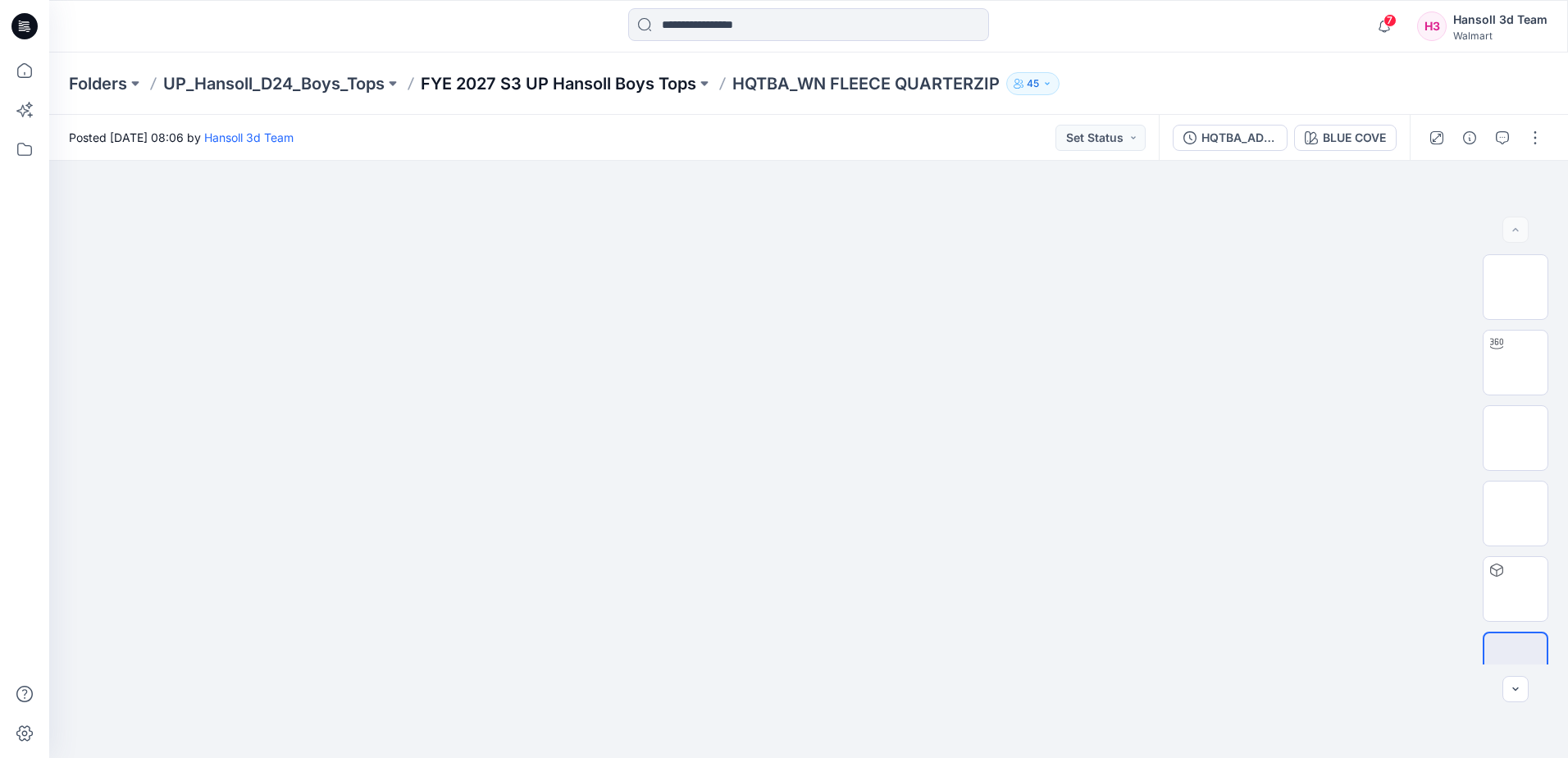
click at [625, 86] on p "FYE 2027 S3 UP Hansoll Boys Tops" at bounding box center [558, 83] width 275 height 23
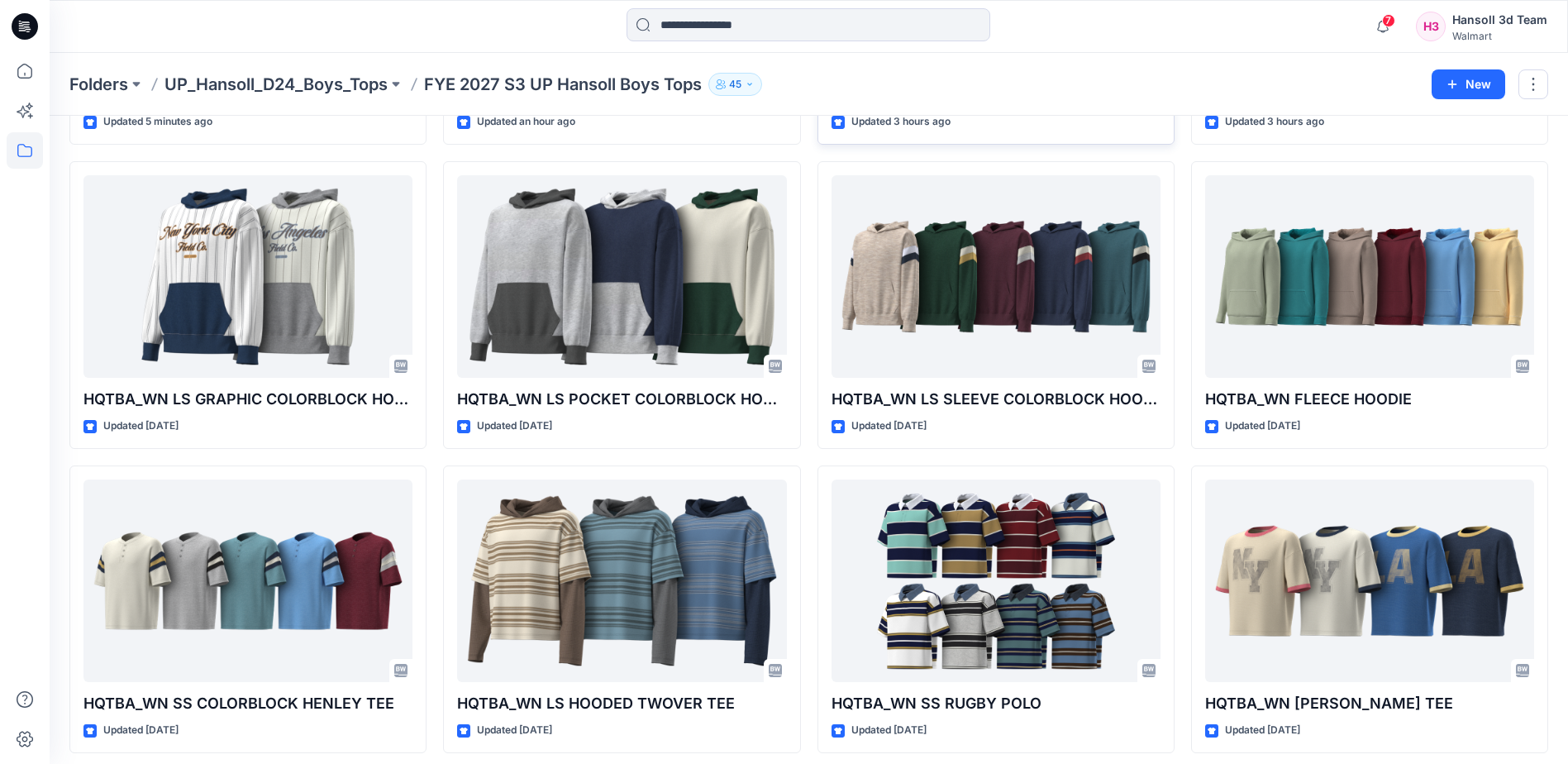
scroll to position [337, 0]
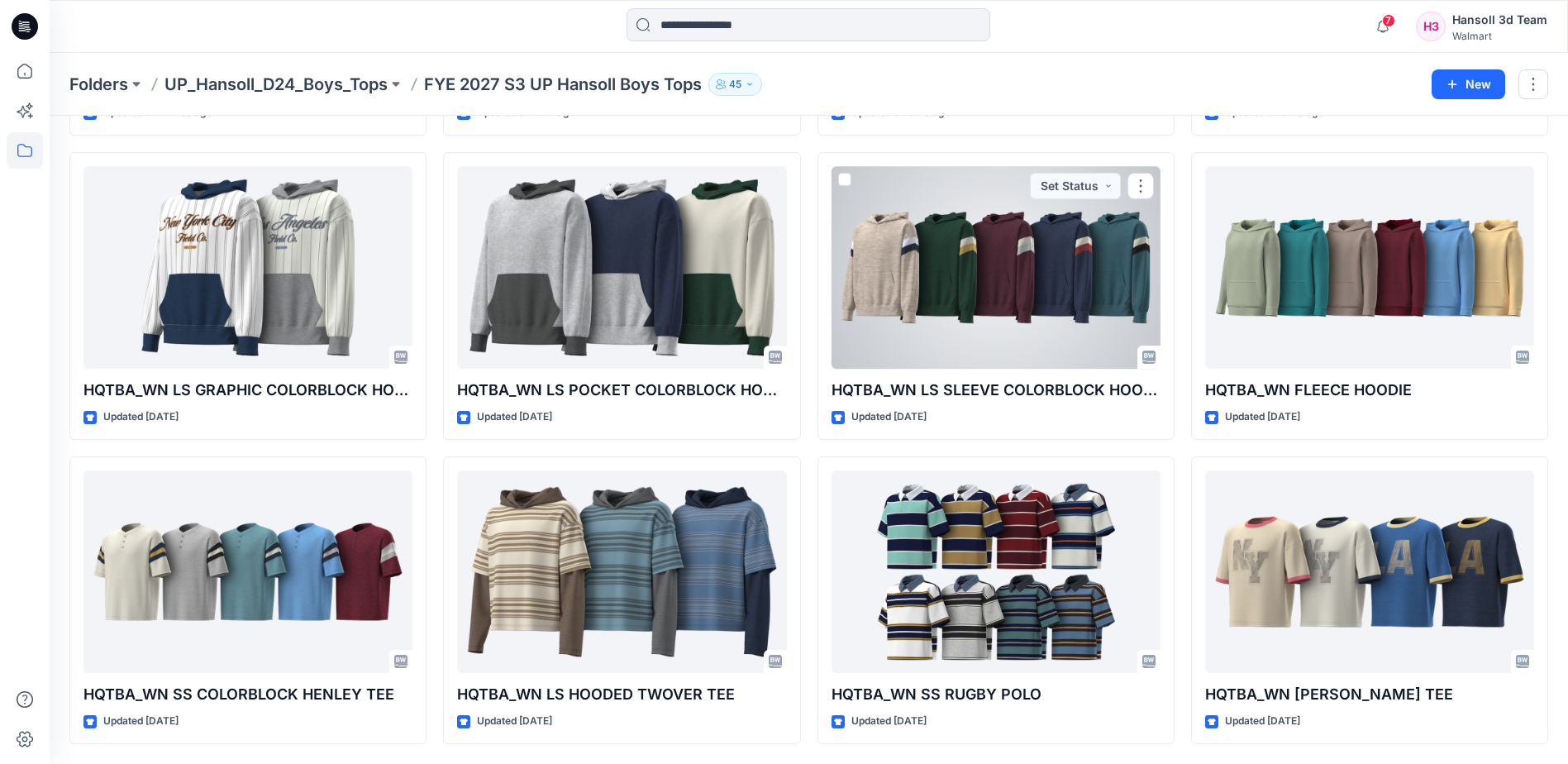
drag, startPoint x: 992, startPoint y: 305, endPoint x: 984, endPoint y: 308, distance: 8.5
click at [992, 305] on div at bounding box center [996, 267] width 329 height 202
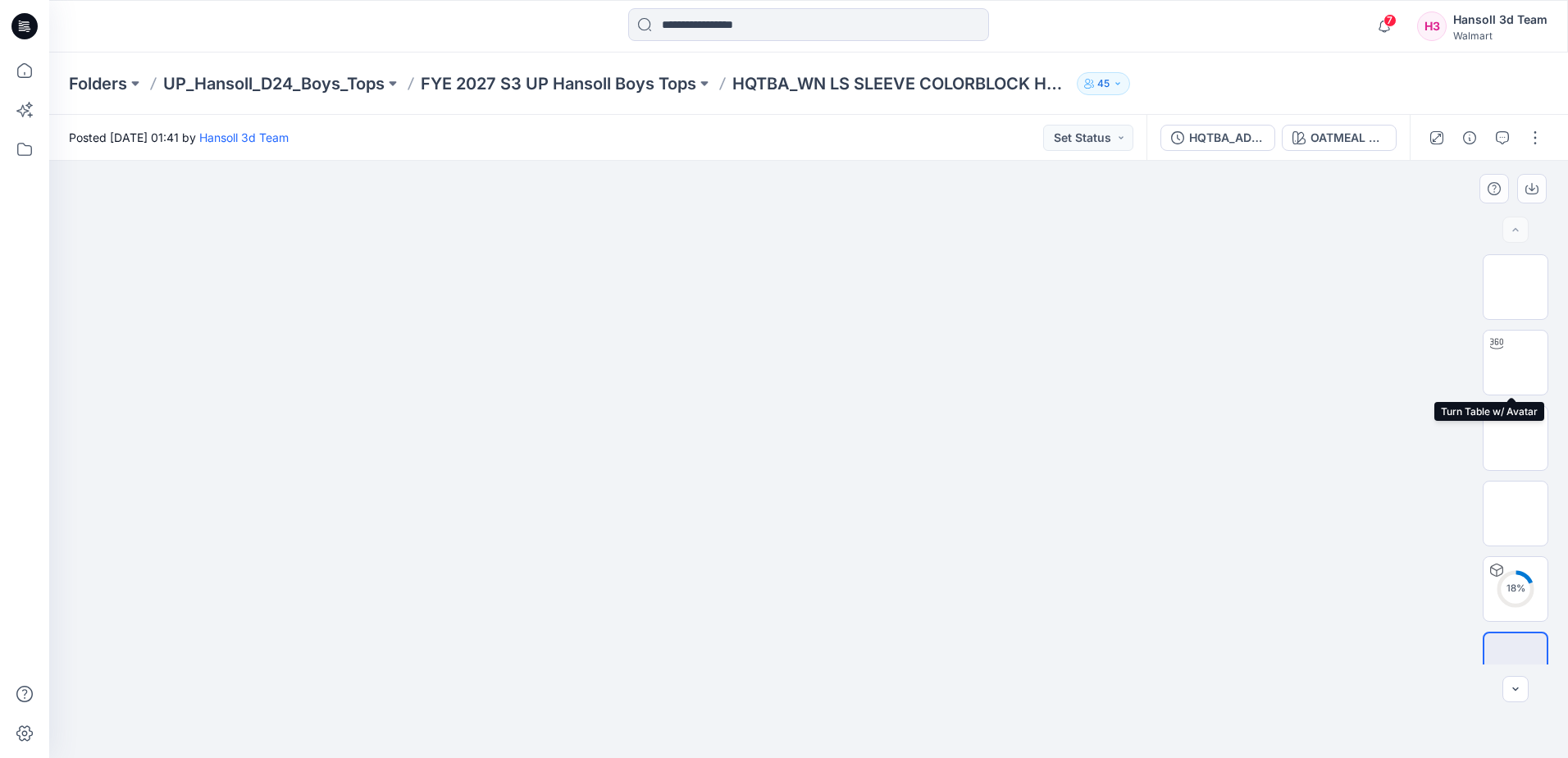
drag, startPoint x: 1521, startPoint y: 367, endPoint x: 1024, endPoint y: 384, distance: 497.3
click at [1515, 363] on img at bounding box center [1515, 363] width 0 height 0
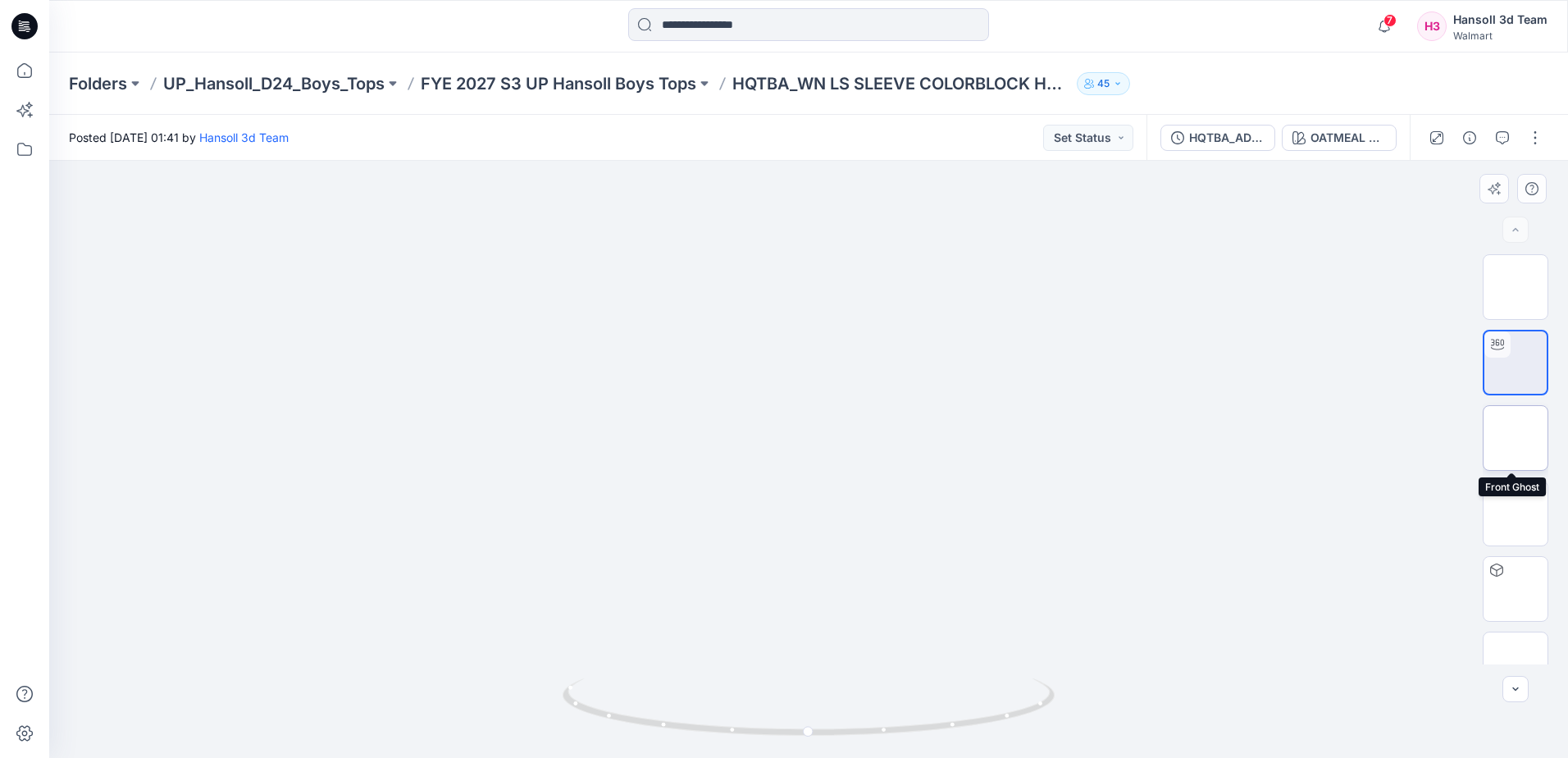
drag, startPoint x: 1518, startPoint y: 446, endPoint x: 1488, endPoint y: 446, distance: 30.0
click at [1515, 438] on img at bounding box center [1515, 438] width 0 height 0
click at [1229, 144] on div "HQTBA_ADM FC_WN LS SLEEVE COLORBLOCK HOODIE" at bounding box center [1226, 138] width 75 height 18
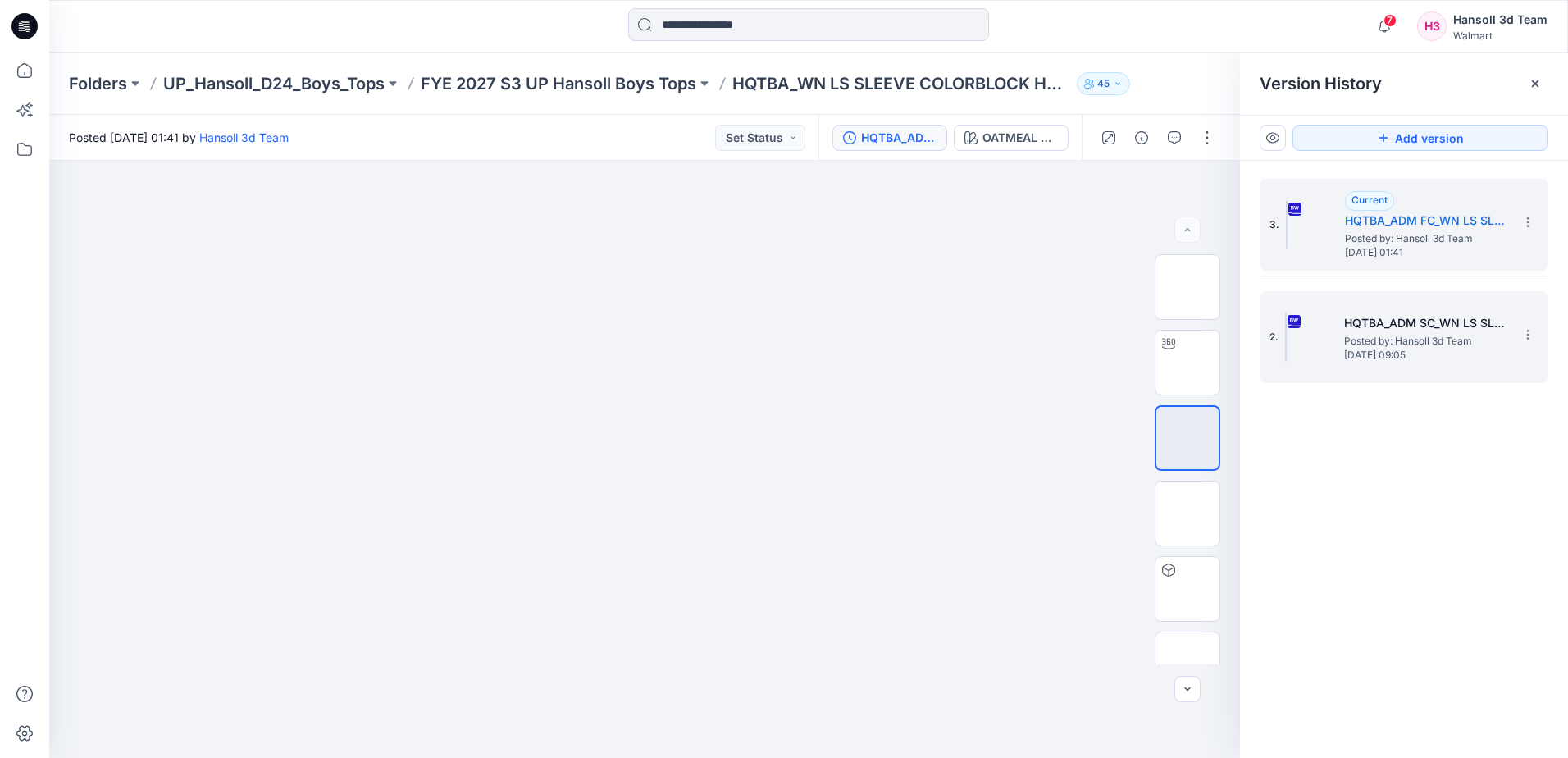
click at [1433, 317] on h5 "HQTBA_ADM SC_WN LS SLEEVE COLORBLOCK HOODIE" at bounding box center [1425, 323] width 164 height 19
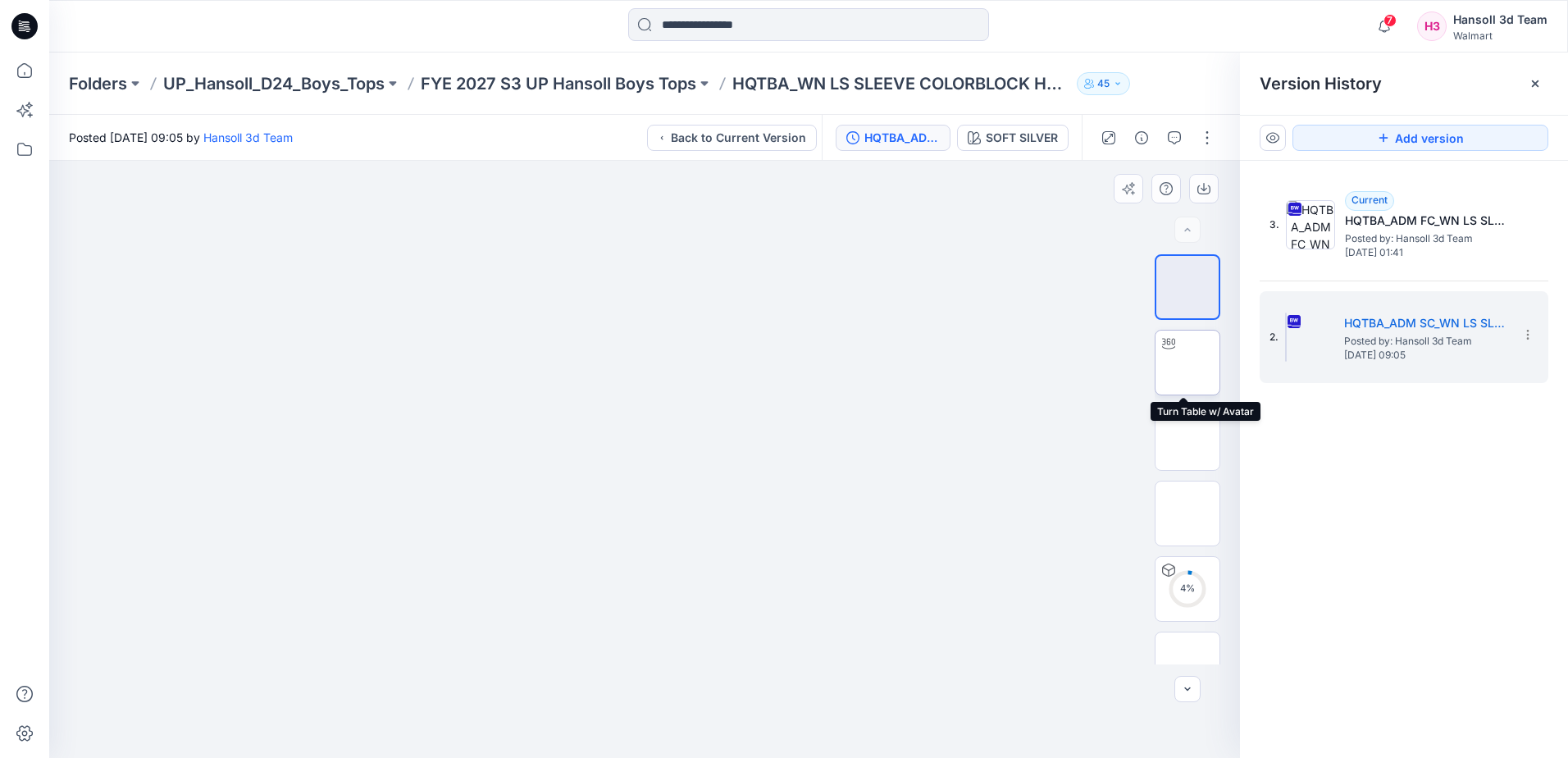
click at [1187, 363] on img at bounding box center [1187, 363] width 0 height 0
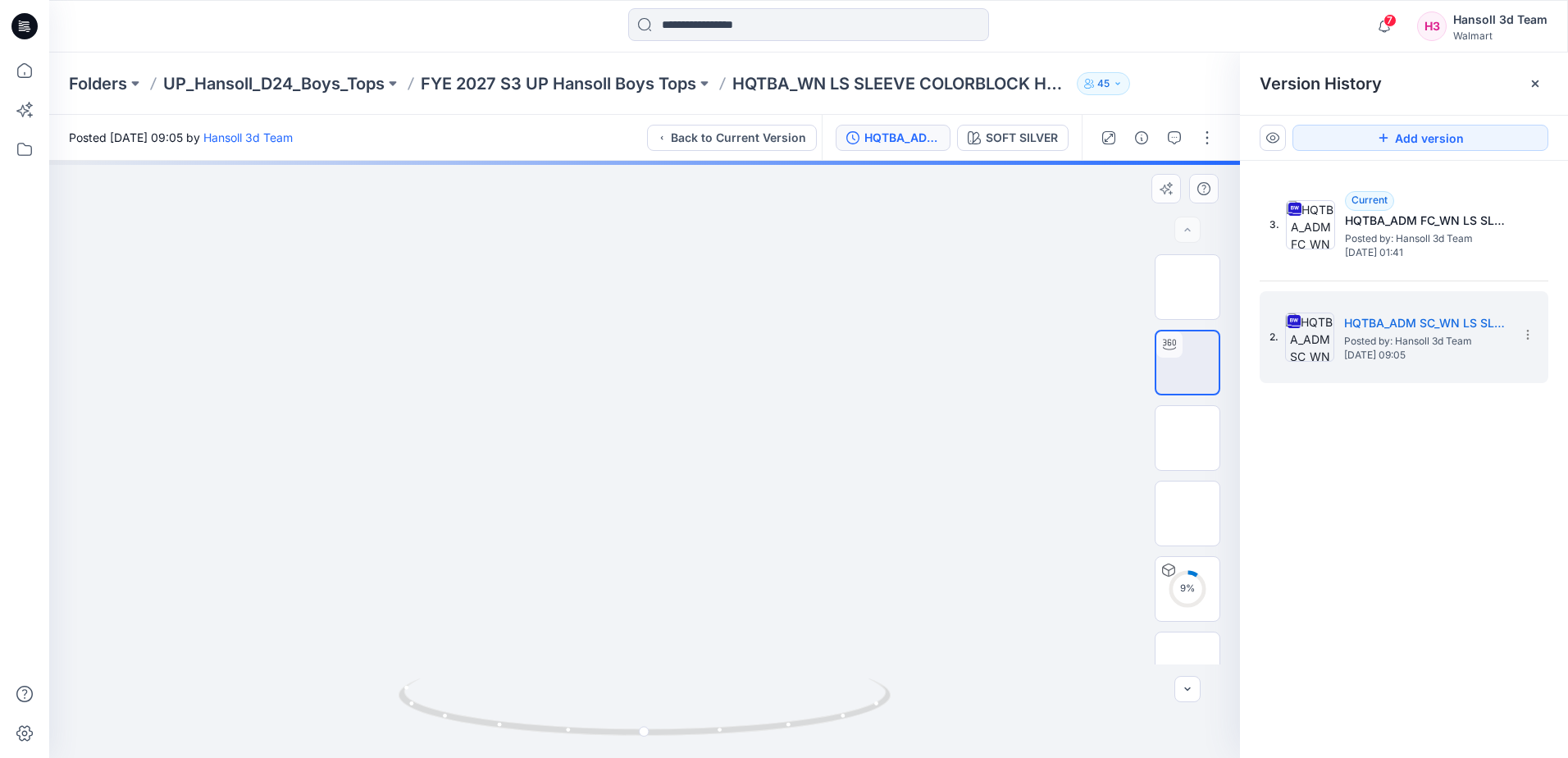
click at [85, 477] on div at bounding box center [644, 458] width 1190 height 597
drag, startPoint x: 572, startPoint y: 767, endPoint x: 549, endPoint y: 800, distance: 40.2
click at [549, 757] on html "7 Notifications Your style HQTBA_WN FLEECE QUARTERZIP has been updated with HQT…" at bounding box center [784, 379] width 1568 height 758
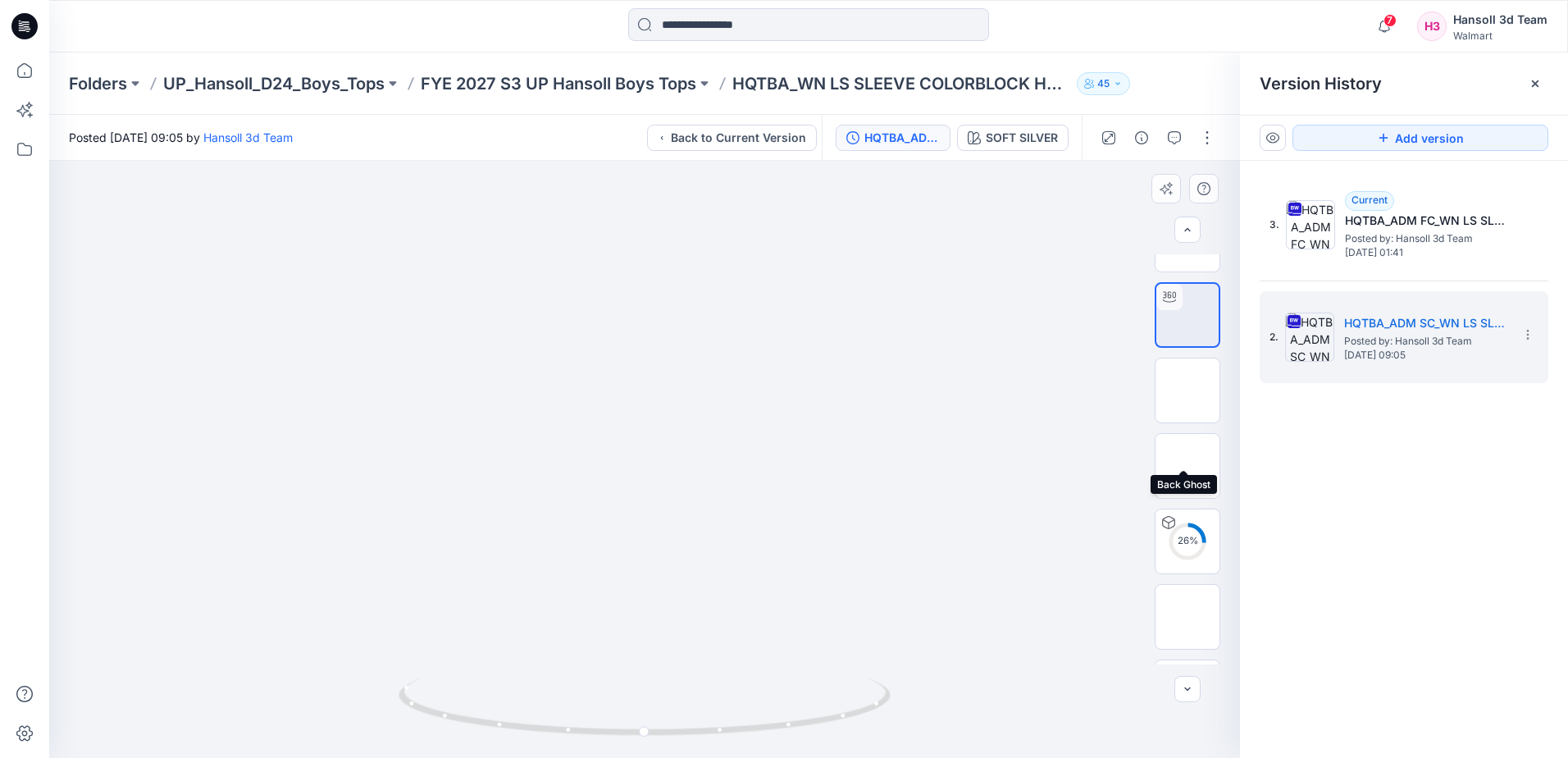
scroll to position [6, 0]
click at [607, 166] on img at bounding box center [561, 441] width 1724 height 634
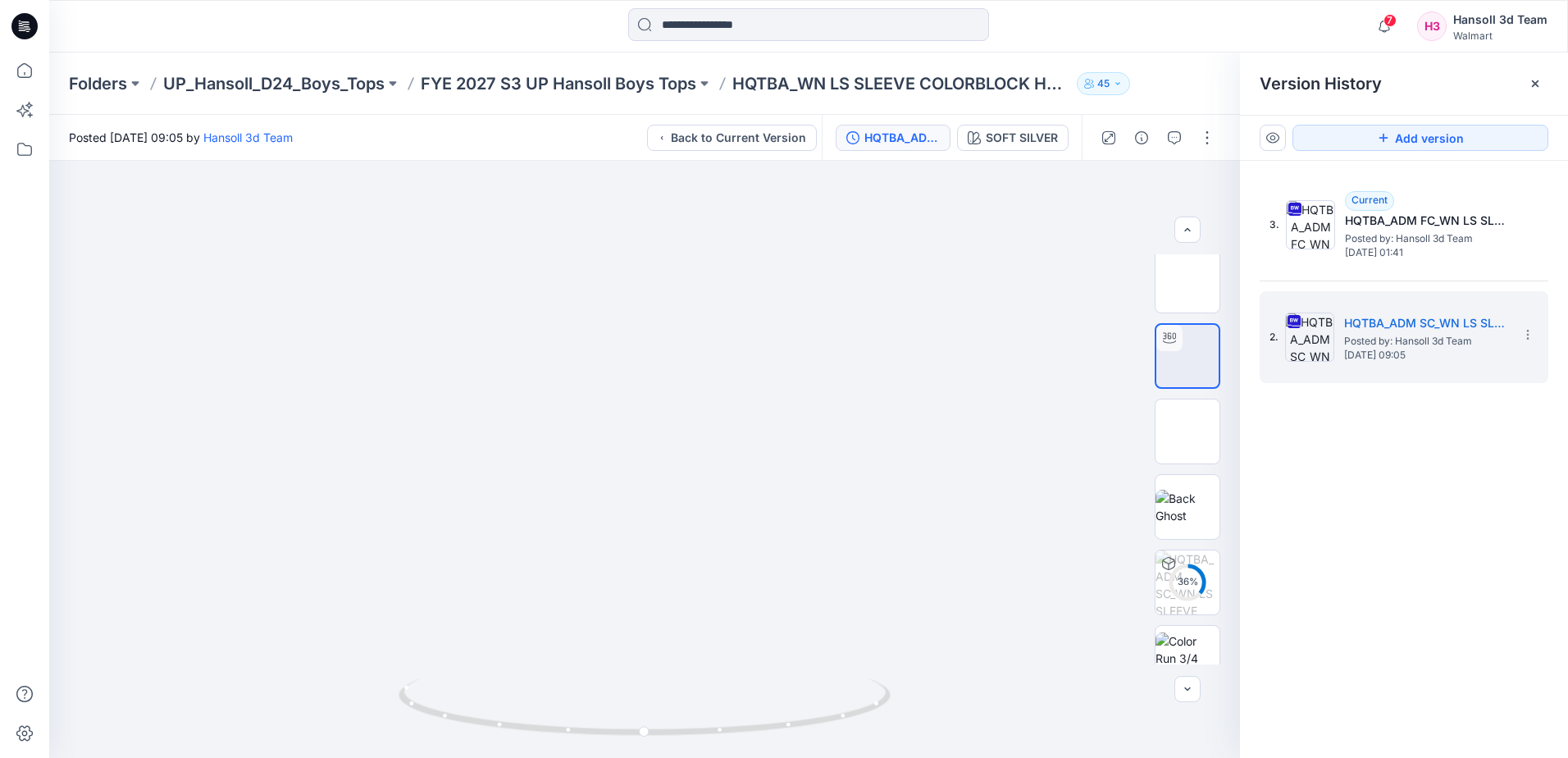
click at [578, 142] on div "Posted [DATE] 09:05 by [PERSON_NAME] 3d Team Back to Current Version" at bounding box center [435, 137] width 773 height 45
drag, startPoint x: 821, startPoint y: 715, endPoint x: 538, endPoint y: 733, distance: 283.6
click at [538, 733] on icon at bounding box center [646, 709] width 496 height 61
drag, startPoint x: 680, startPoint y: 546, endPoint x: 674, endPoint y: 202, distance: 344.1
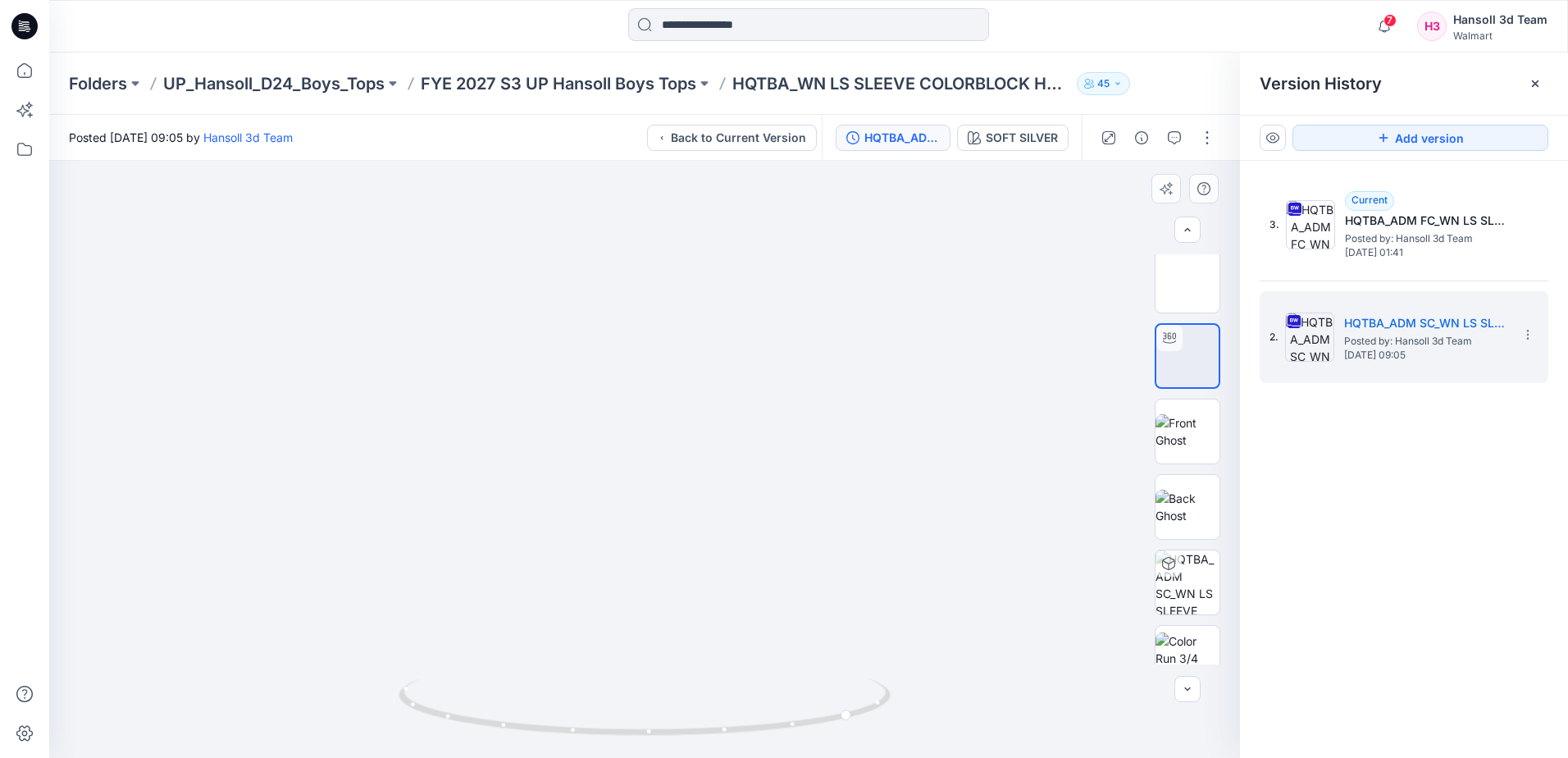
drag, startPoint x: 519, startPoint y: 351, endPoint x: 529, endPoint y: 341, distance: 14.1
click at [526, 341] on img at bounding box center [555, 640] width 1724 height 1725
drag, startPoint x: 647, startPoint y: 736, endPoint x: 719, endPoint y: 739, distance: 72.1
click at [719, 739] on icon at bounding box center [646, 709] width 496 height 61
drag, startPoint x: 567, startPoint y: 731, endPoint x: 846, endPoint y: 754, distance: 279.9
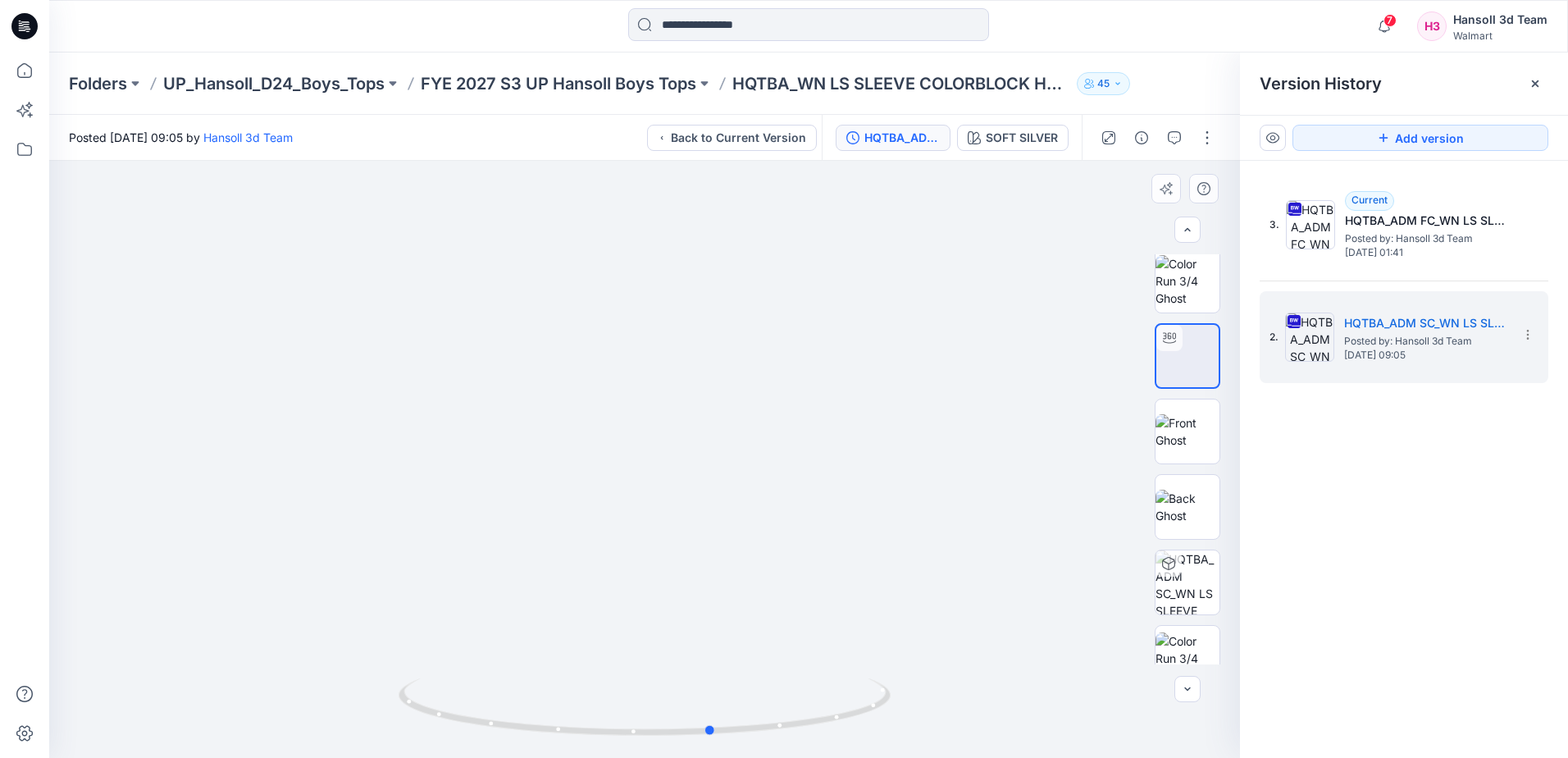
click at [846, 754] on div at bounding box center [645, 717] width 492 height 82
